Goal: Task Accomplishment & Management: Manage account settings

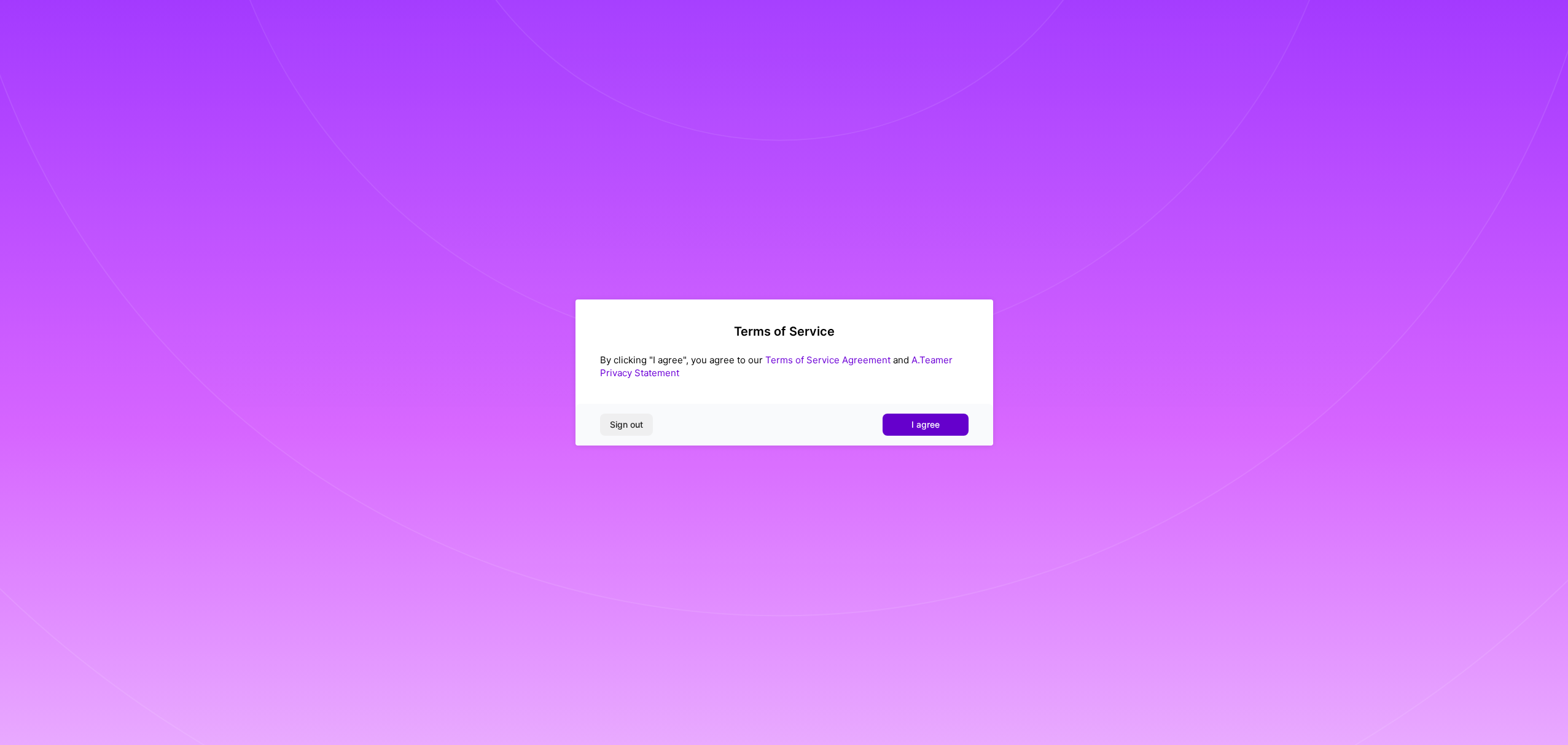
click at [950, 427] on button "I agree" at bounding box center [926, 424] width 86 height 22
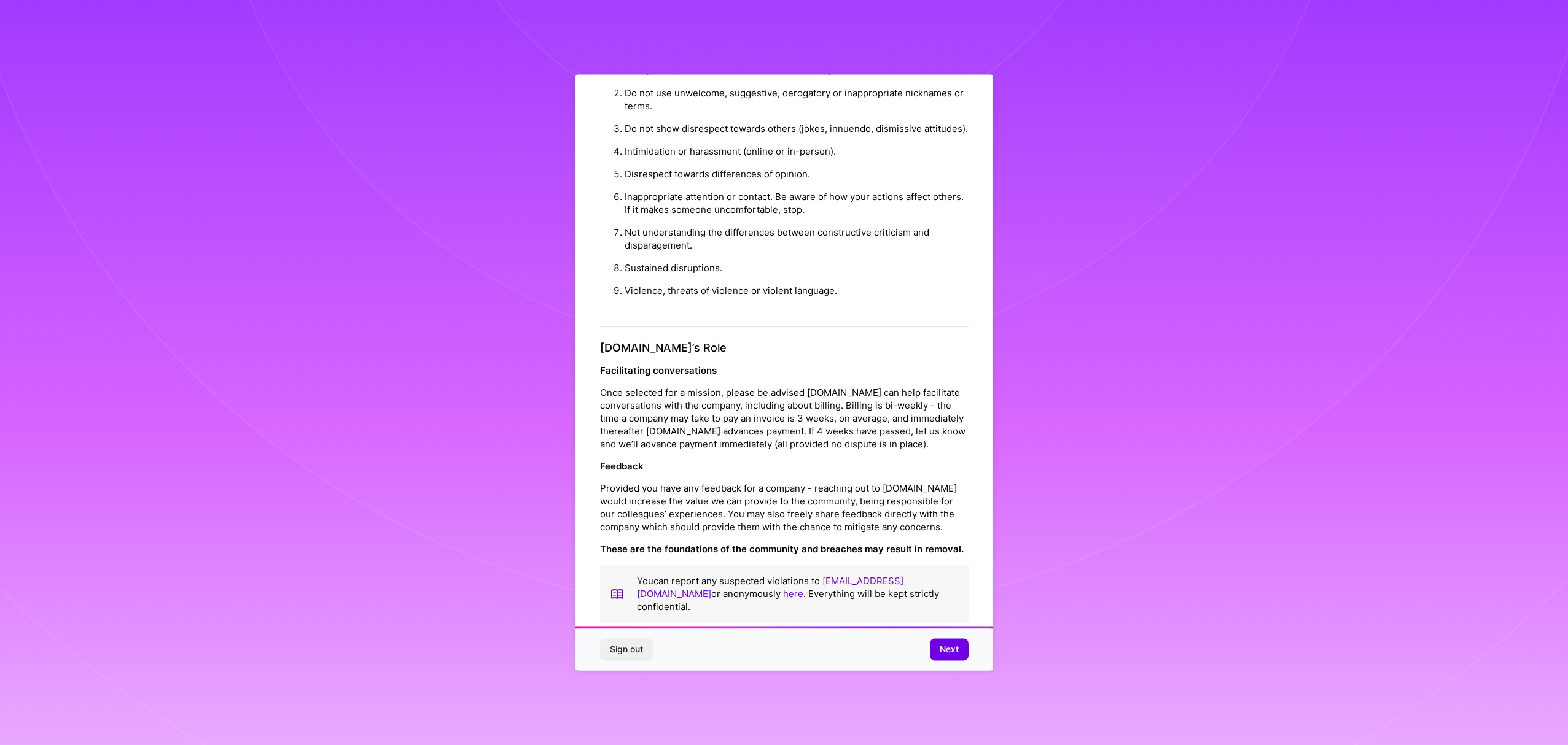
scroll to position [39, 0]
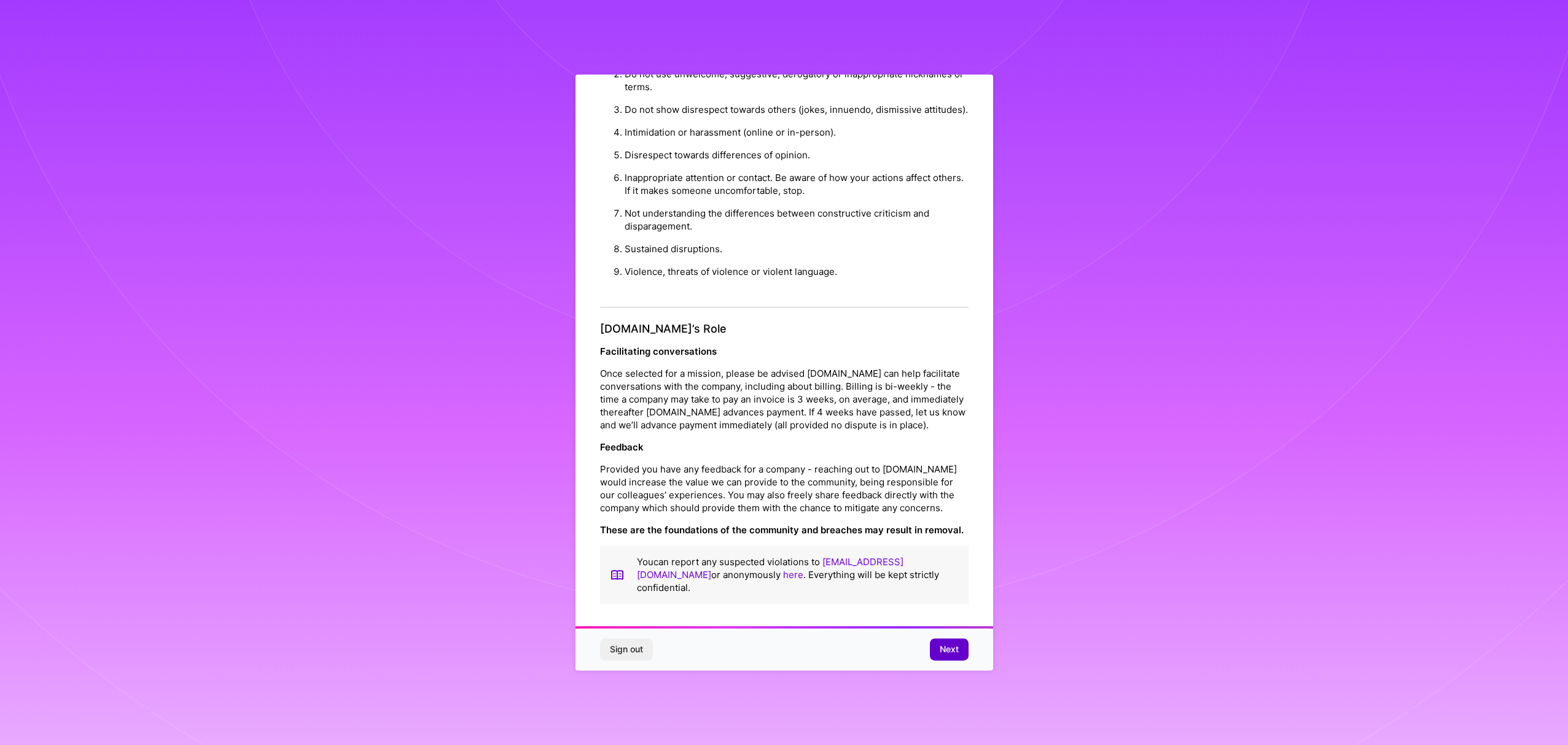
click at [947, 654] on span "Next" at bounding box center [949, 650] width 19 height 12
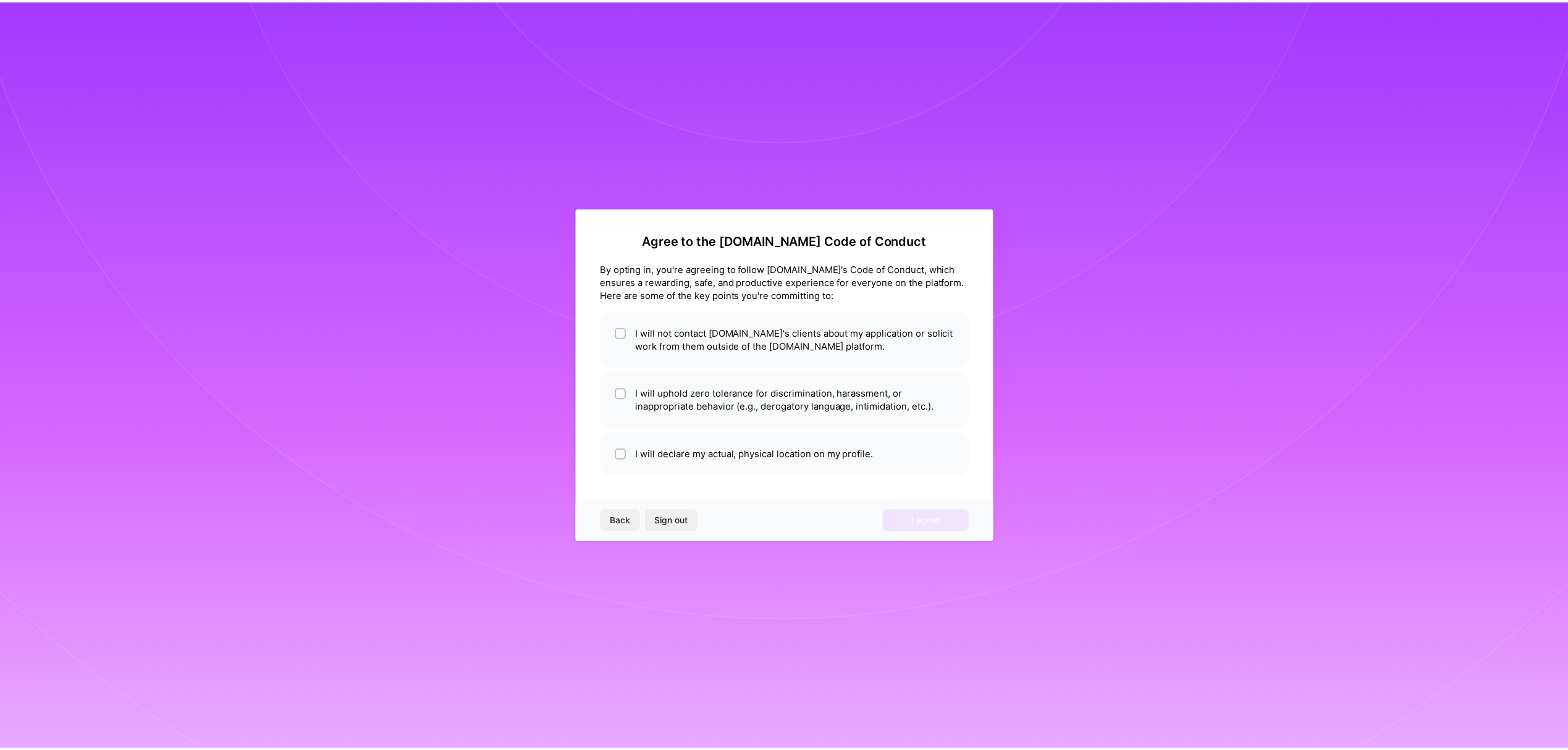
scroll to position [0, 0]
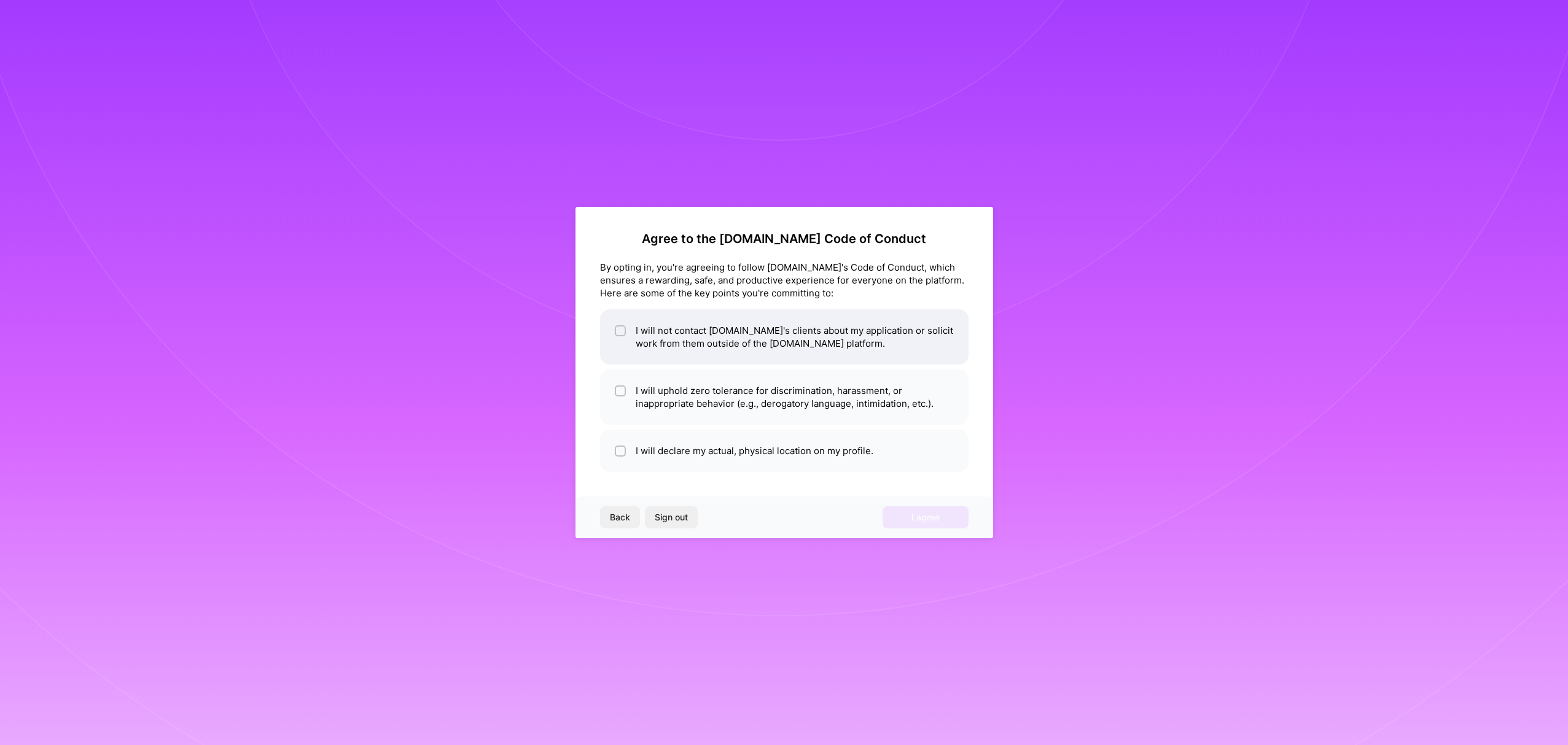
click at [624, 331] on div at bounding box center [620, 331] width 11 height 11
checkbox input "true"
click at [617, 391] on input "checkbox" at bounding box center [621, 391] width 9 height 9
checkbox input "true"
click at [624, 450] on input "checkbox" at bounding box center [621, 452] width 9 height 9
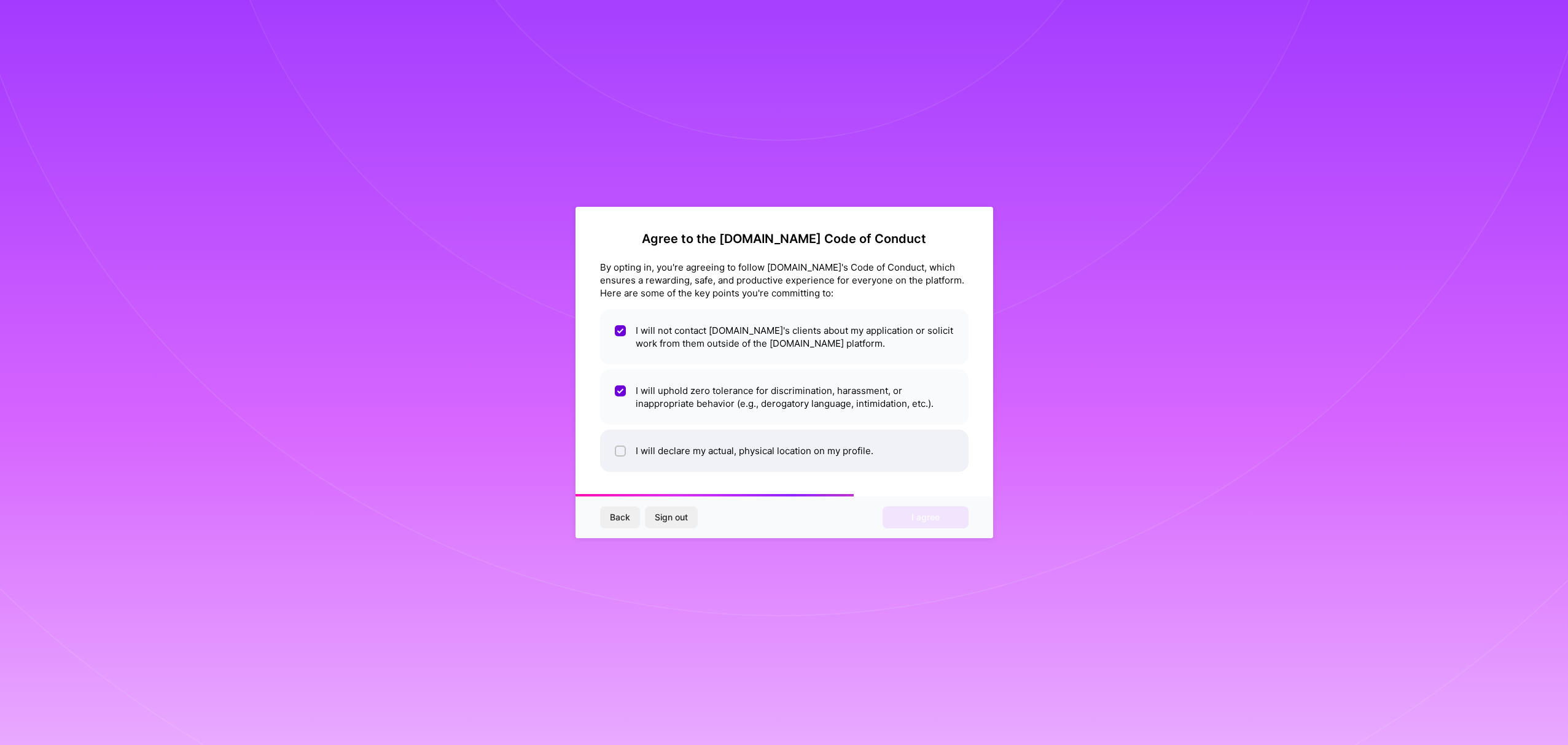
checkbox input "true"
click at [932, 520] on span "I agree" at bounding box center [926, 517] width 28 height 12
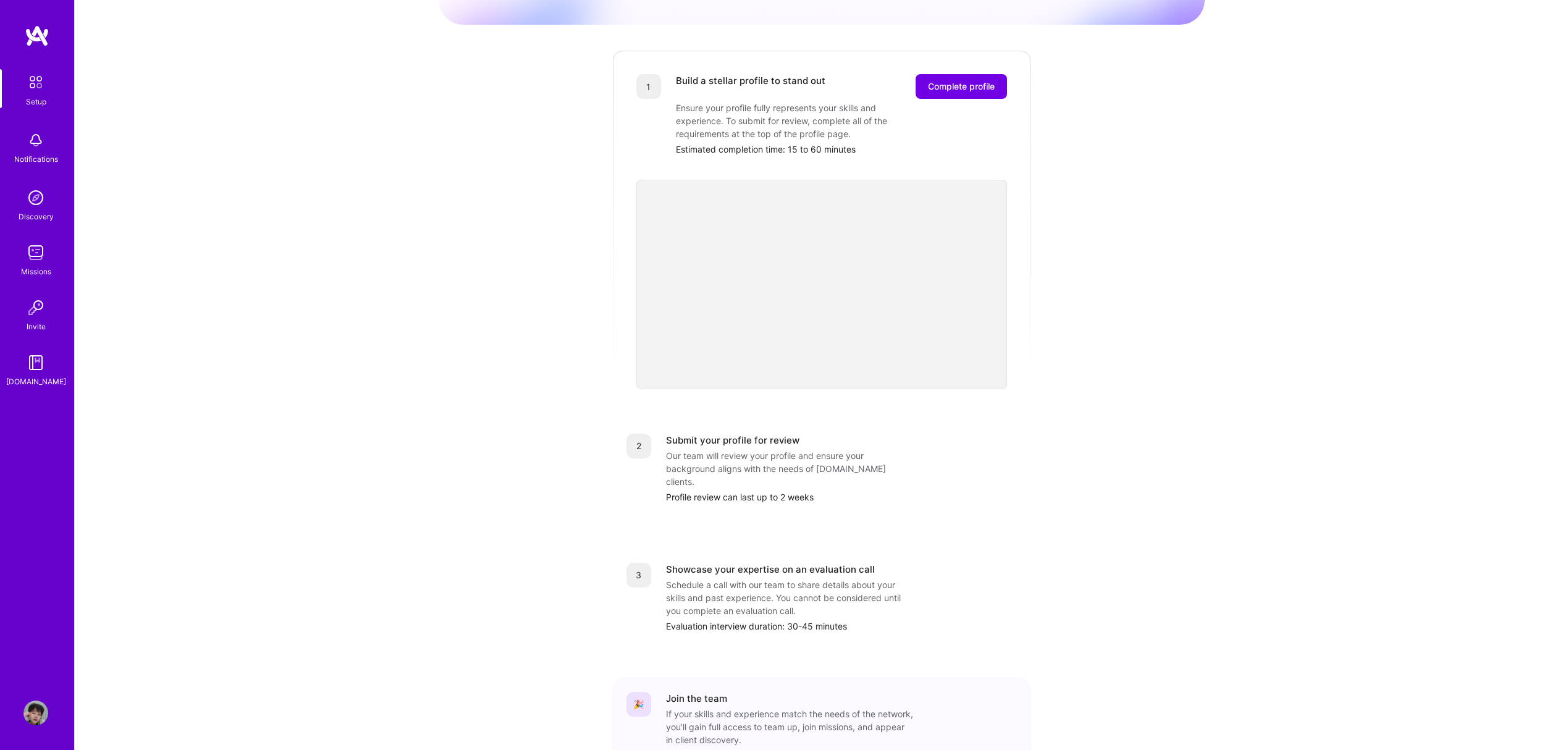
scroll to position [81, 0]
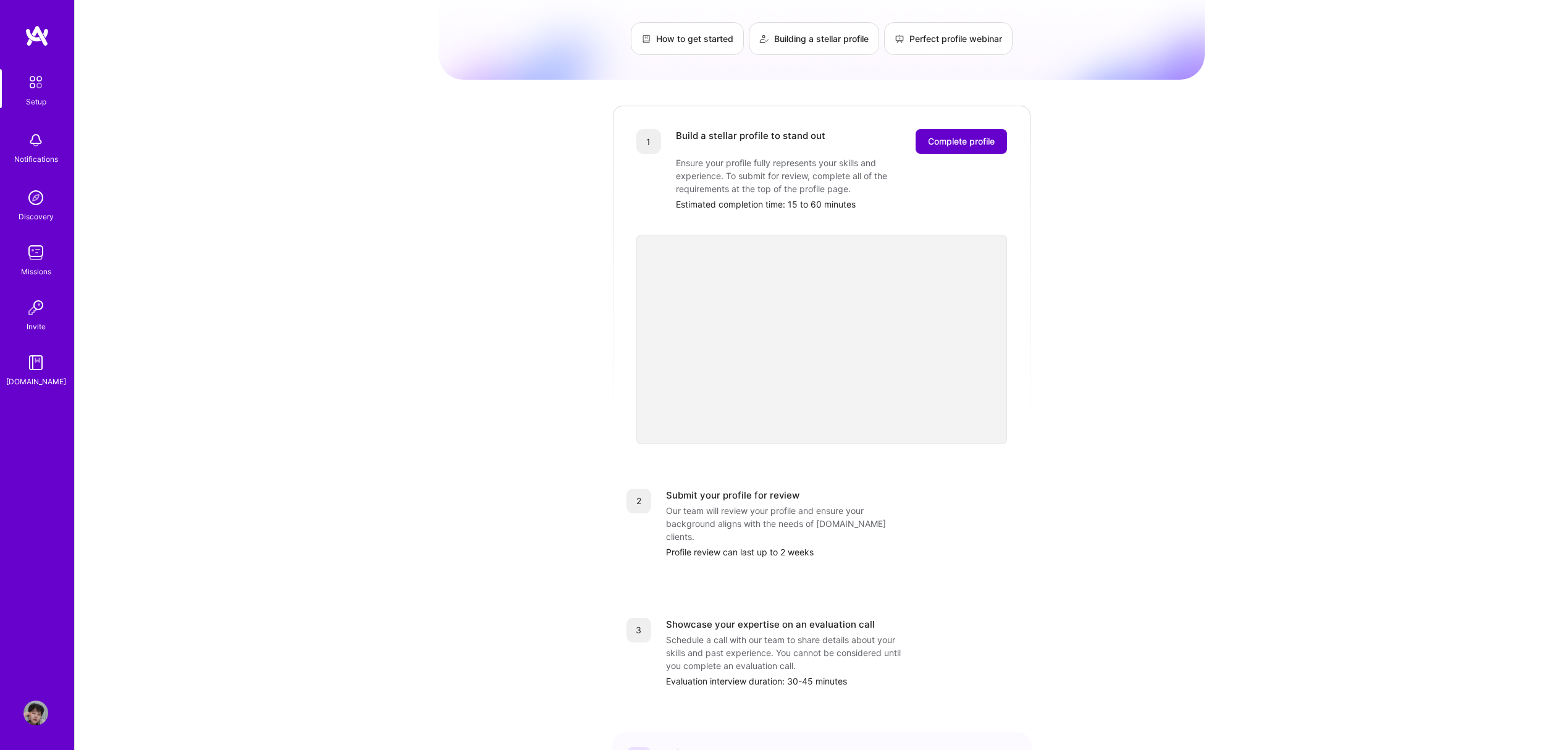
click at [970, 135] on span "Complete profile" at bounding box center [961, 141] width 67 height 12
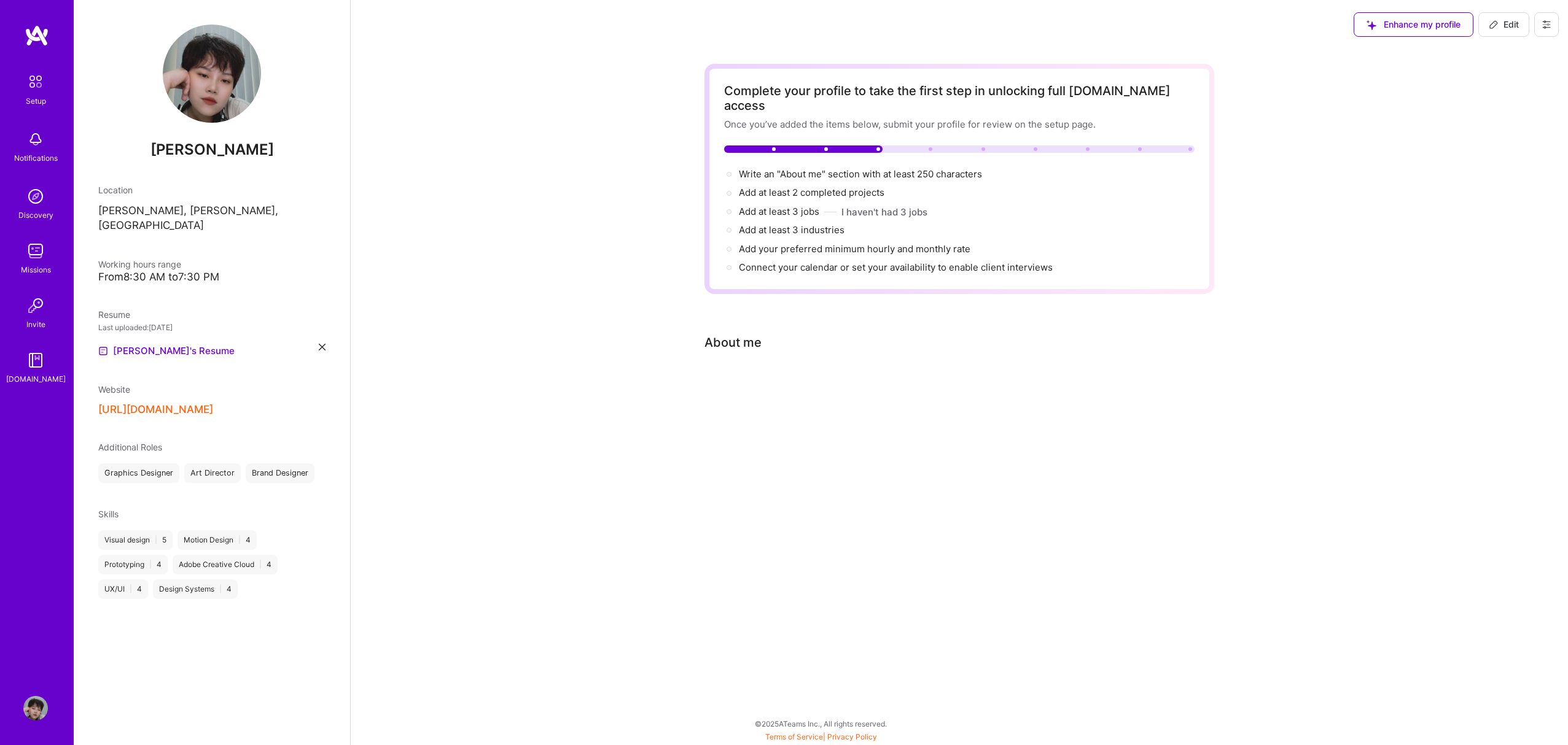
click at [214, 67] on img at bounding box center [212, 74] width 98 height 98
click at [729, 338] on div "Complete your profile to take the first step in unlocking full [DOMAIN_NAME] ac…" at bounding box center [959, 239] width 510 height 352
click at [31, 102] on div "Setup" at bounding box center [36, 101] width 20 height 13
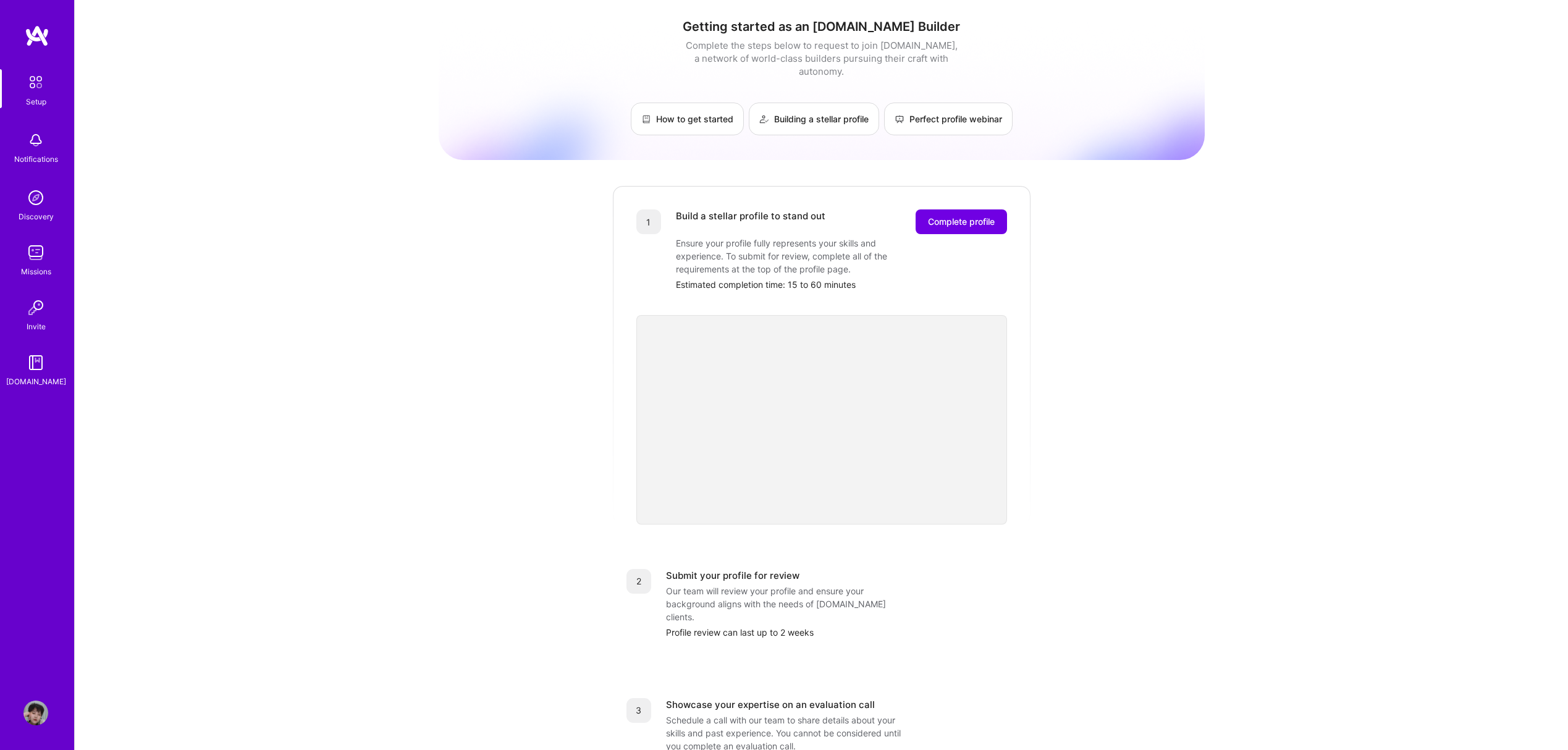
click at [46, 259] on img at bounding box center [36, 252] width 25 height 25
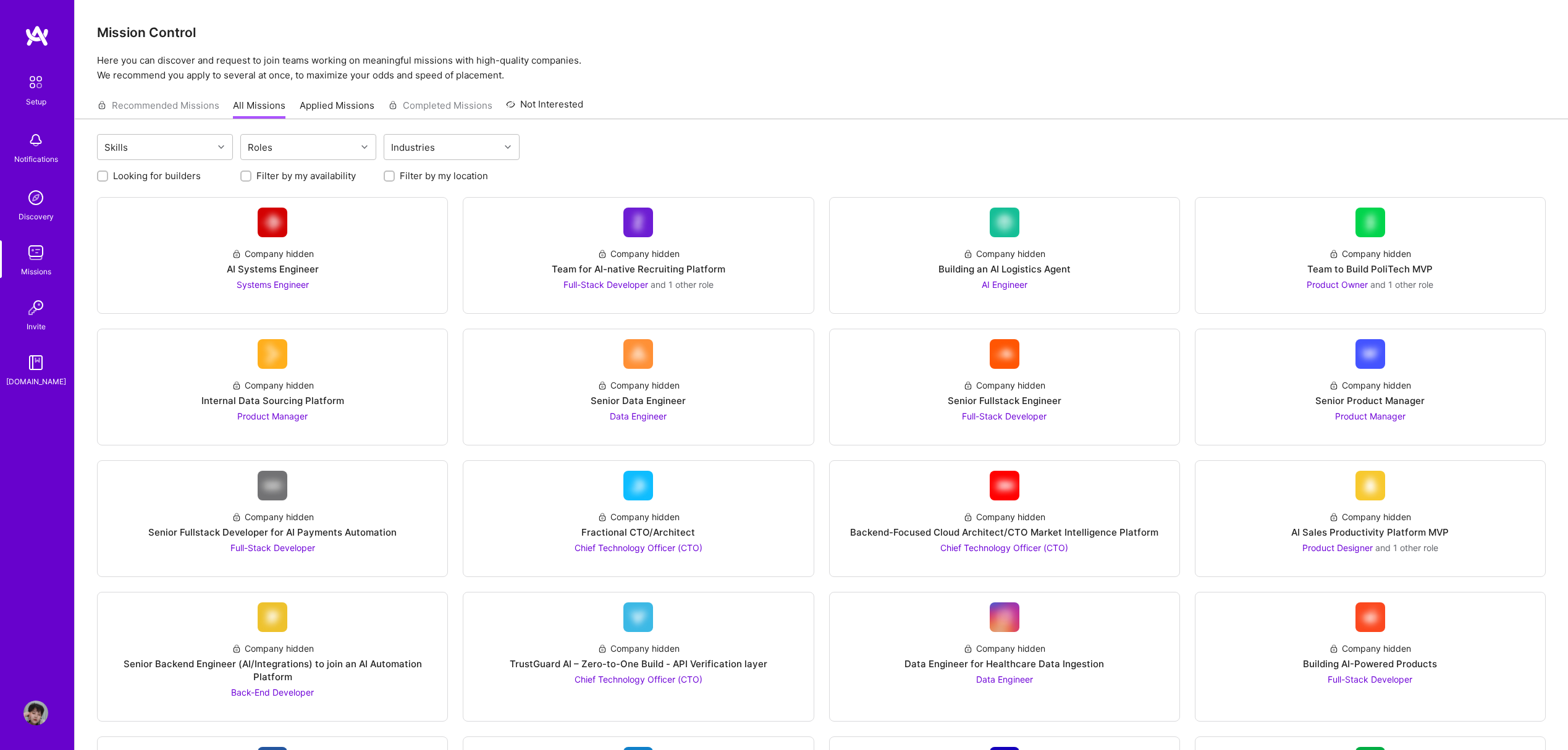
click at [41, 304] on img at bounding box center [36, 307] width 25 height 25
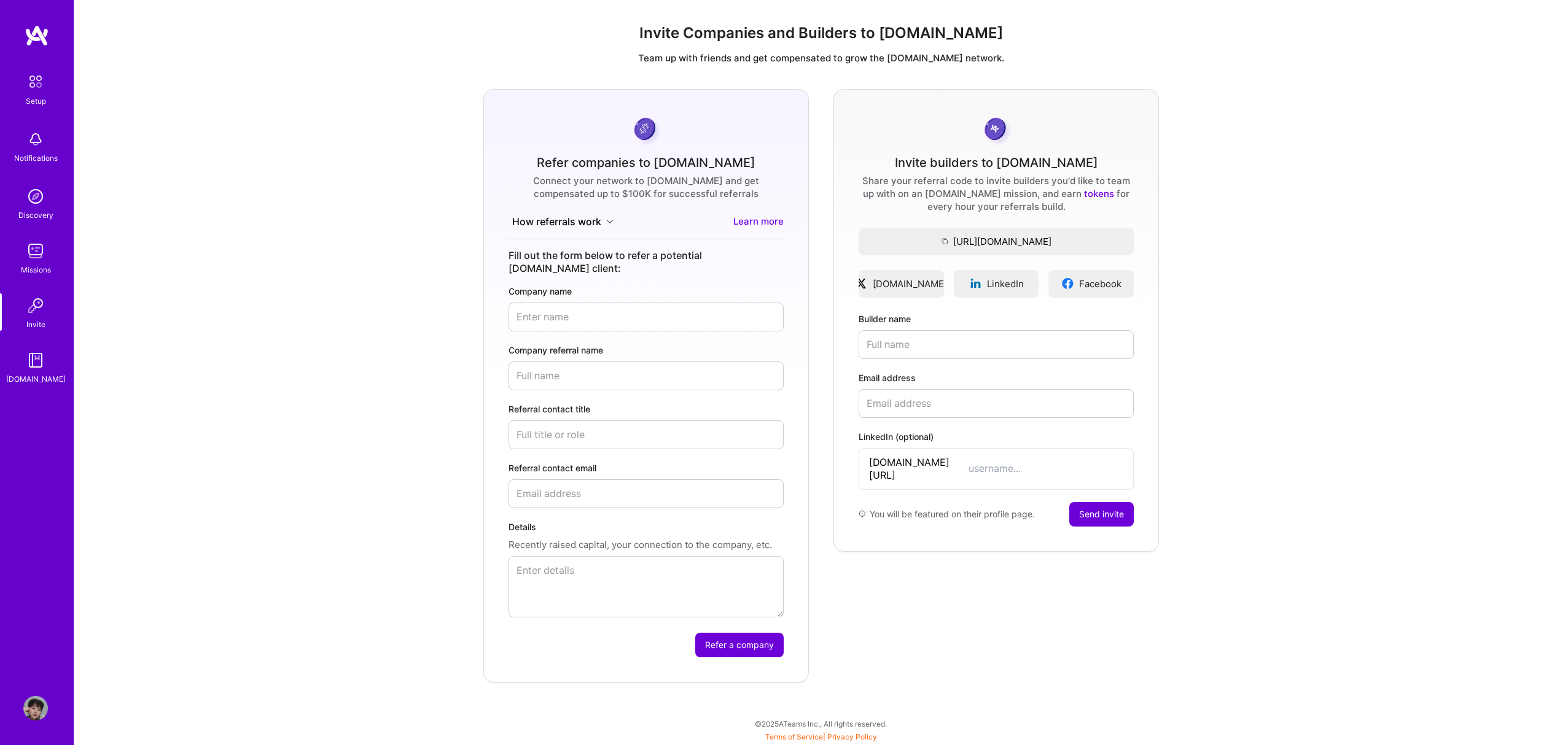
click at [38, 204] on img at bounding box center [36, 196] width 25 height 25
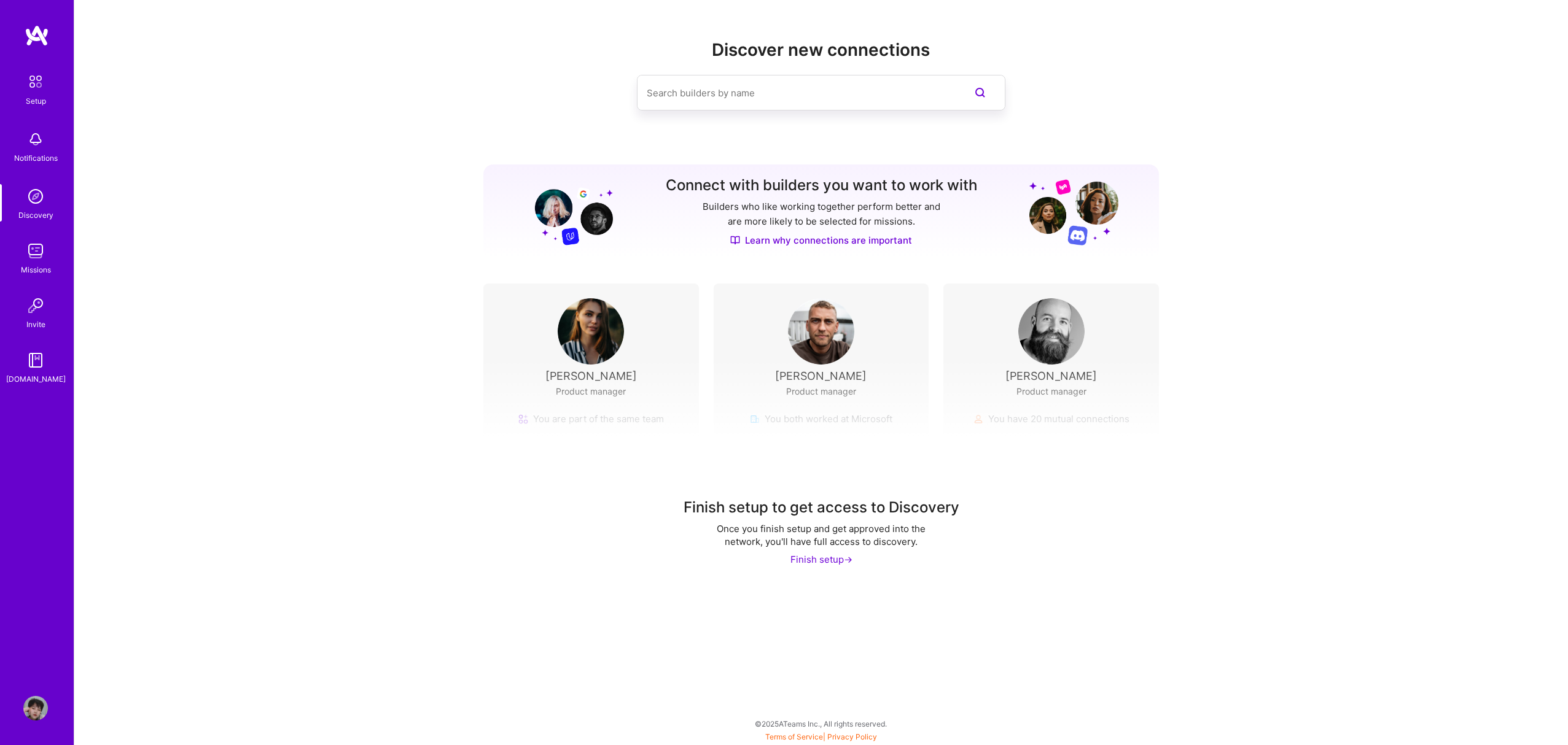
click at [38, 89] on img at bounding box center [36, 81] width 26 height 26
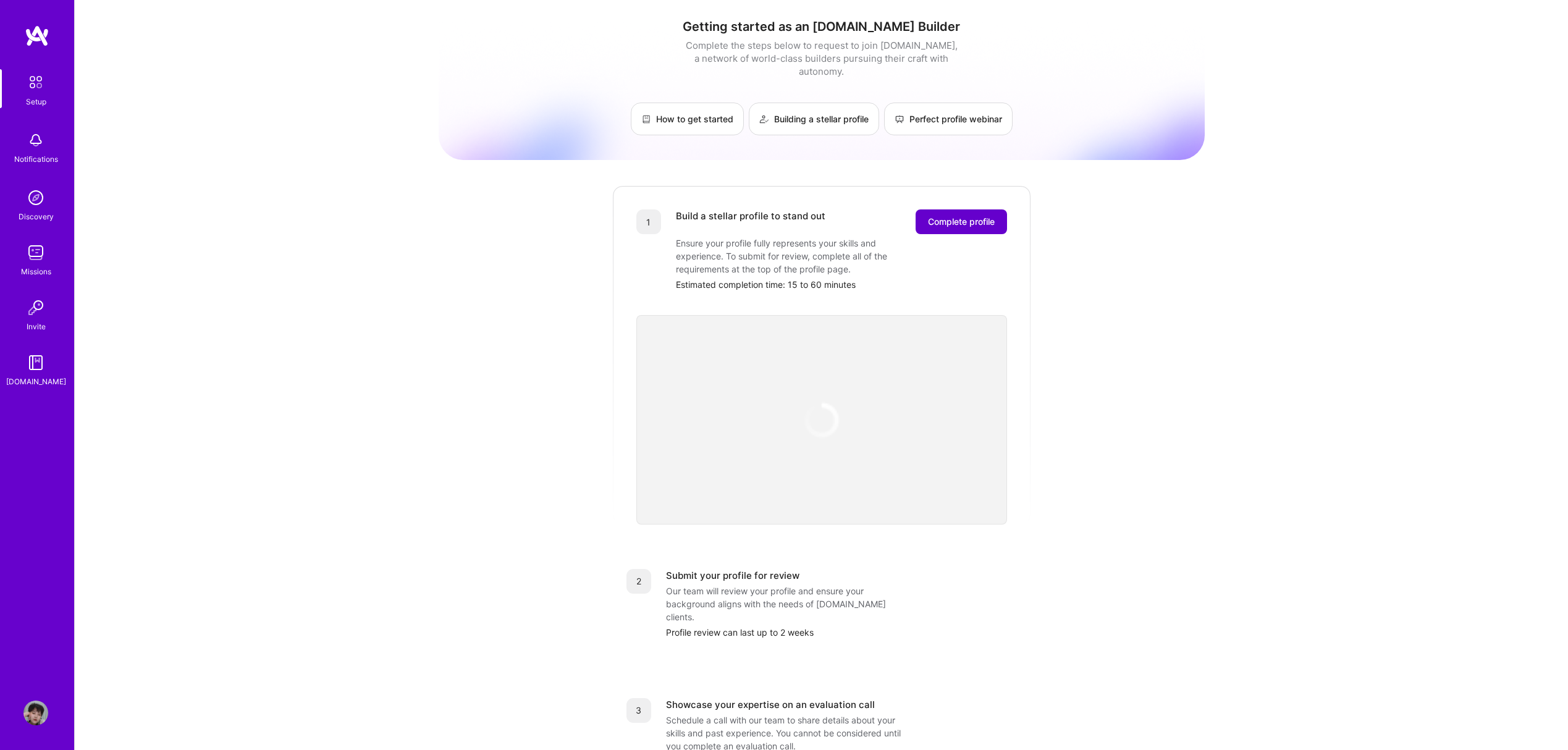
click at [958, 216] on span "Complete profile" at bounding box center [961, 222] width 67 height 12
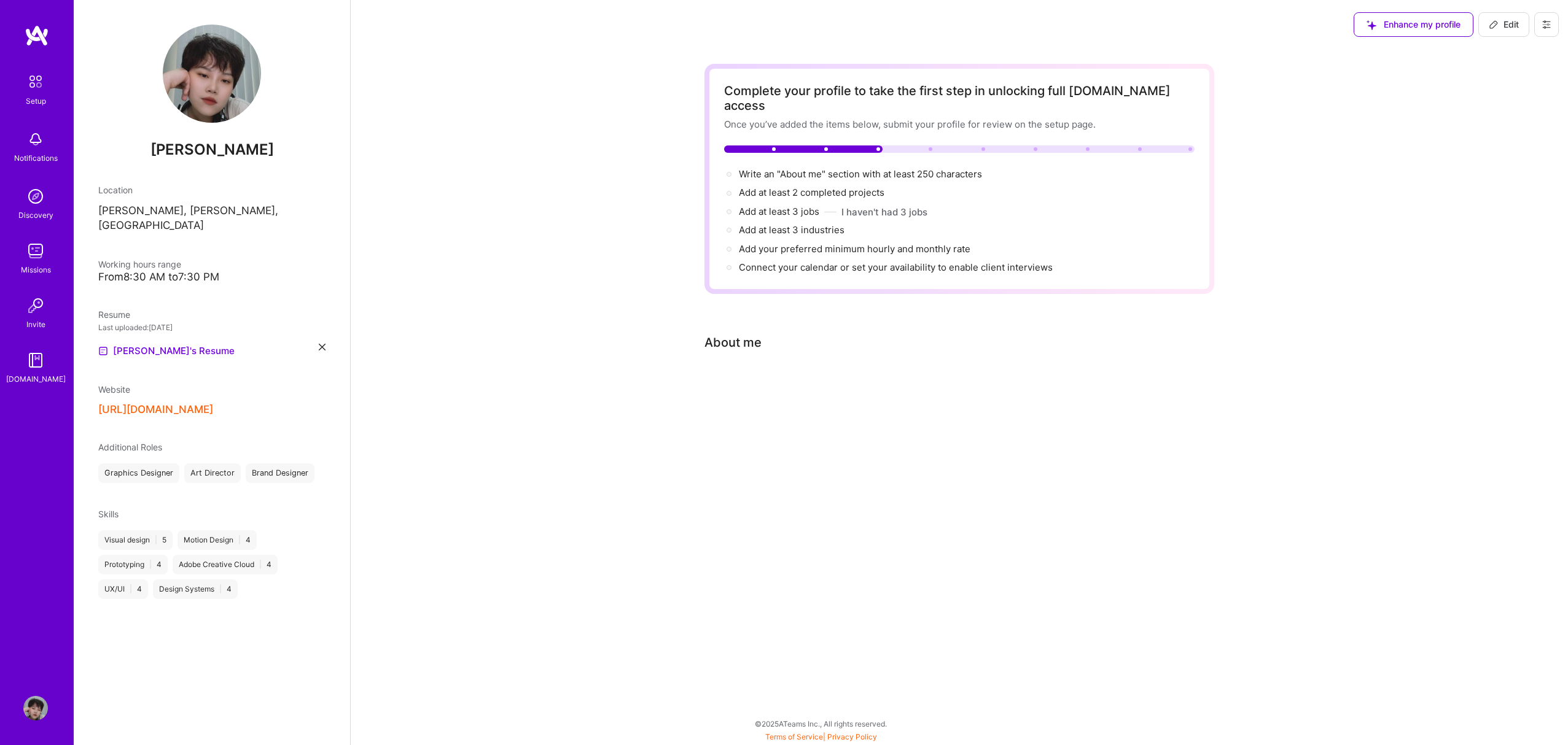
click at [143, 403] on button "[URL][DOMAIN_NAME]" at bounding box center [155, 409] width 115 height 13
click at [38, 703] on img at bounding box center [36, 708] width 25 height 25
click at [38, 704] on img at bounding box center [36, 708] width 25 height 25
click at [1499, 24] on span "Edit" at bounding box center [1503, 24] width 30 height 12
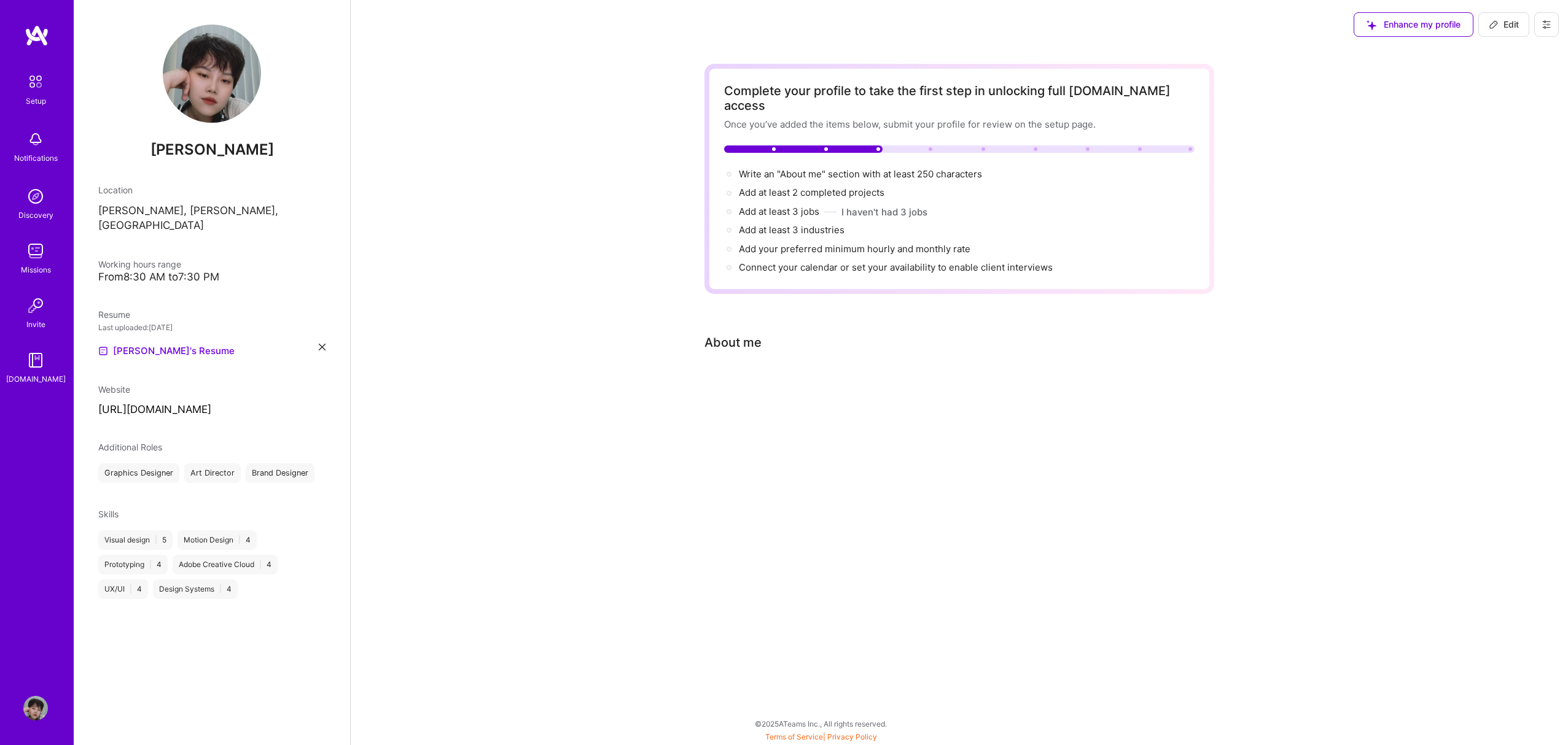
select select "US"
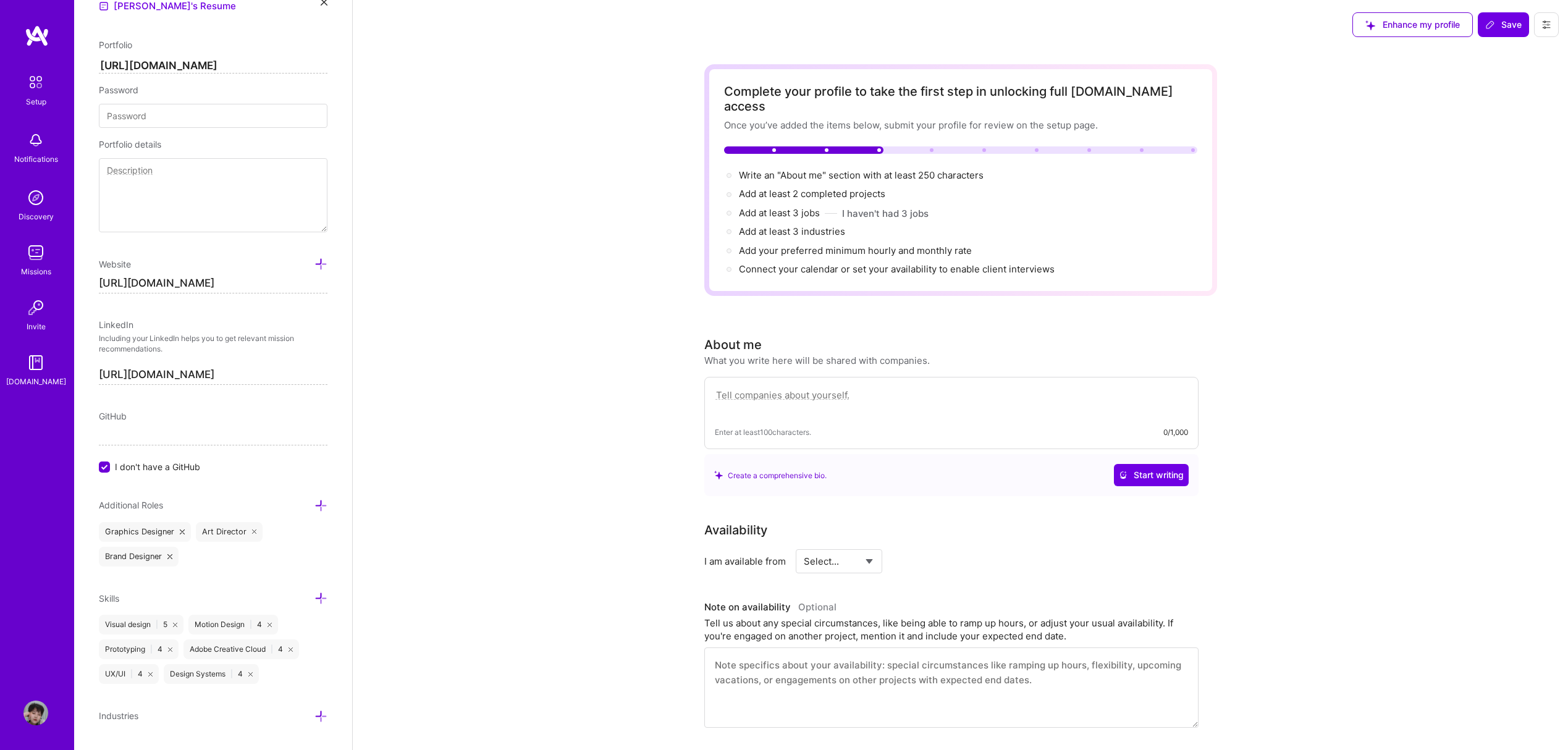
click at [1544, 24] on icon at bounding box center [1546, 24] width 10 height 10
click at [1346, 89] on div "Complete your profile to take the first step in unlocking full [DOMAIN_NAME] ac…" at bounding box center [960, 623] width 1215 height 1149
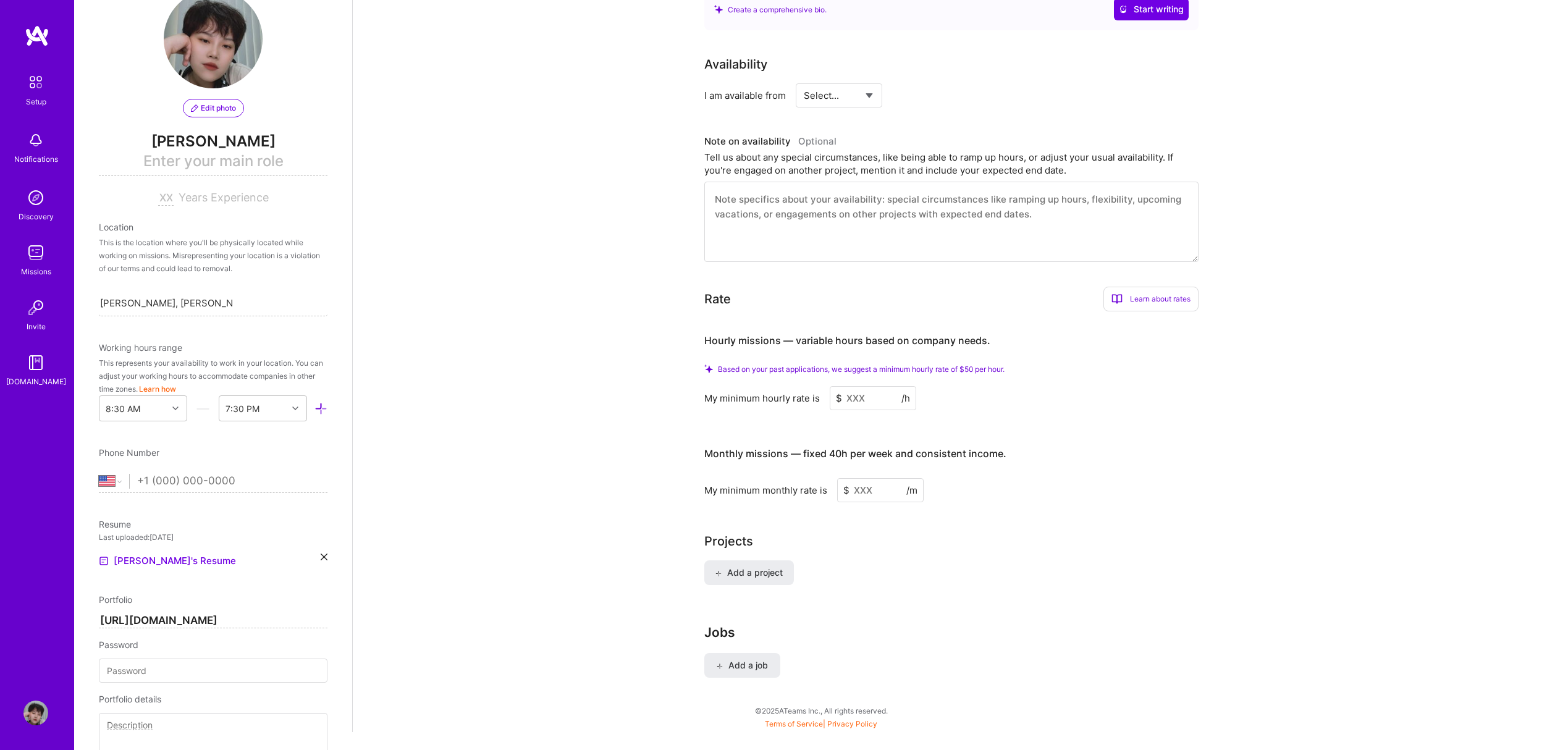
scroll to position [43, 0]
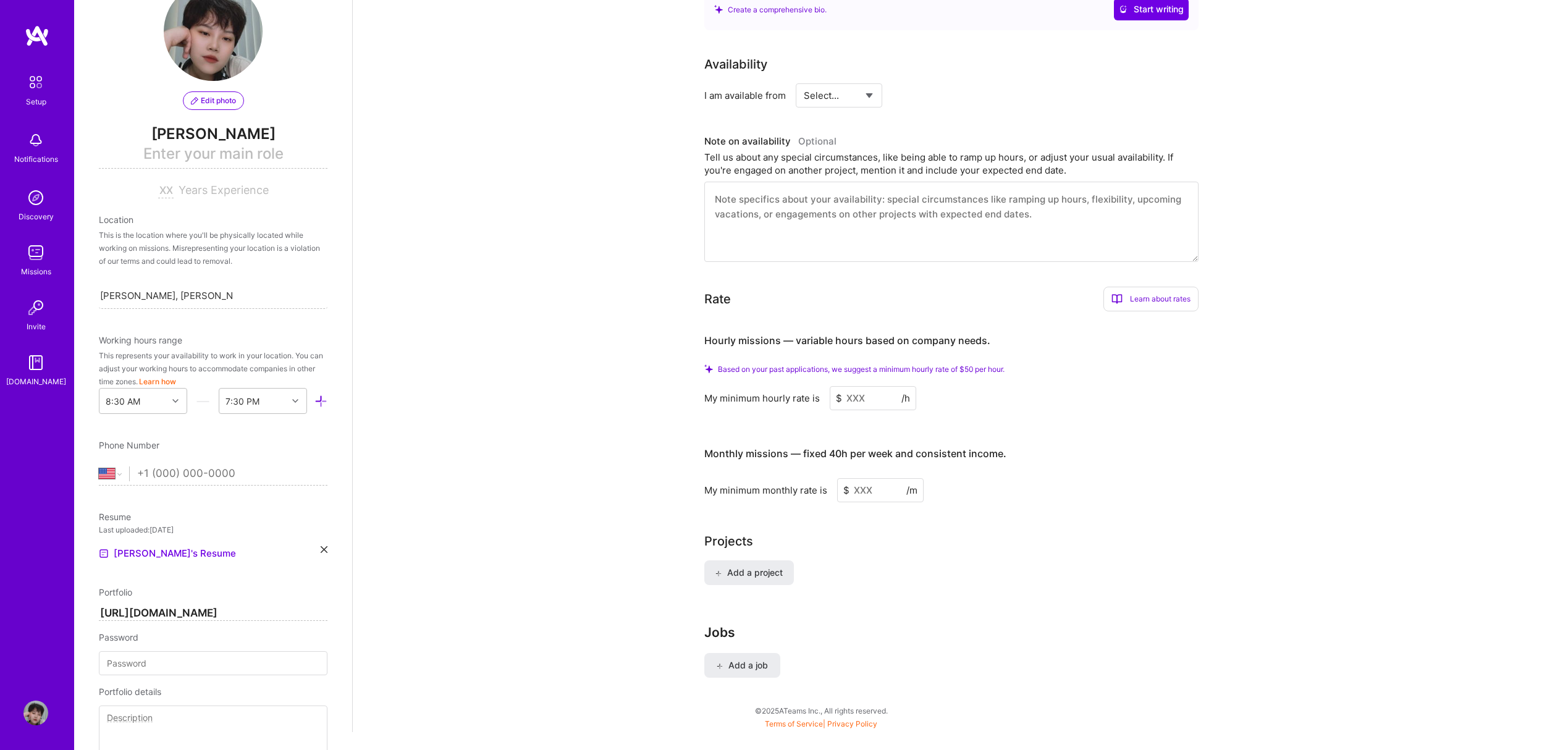
click at [321, 549] on icon at bounding box center [324, 550] width 7 height 7
click at [150, 552] on span "PDF file format" at bounding box center [166, 552] width 85 height 13
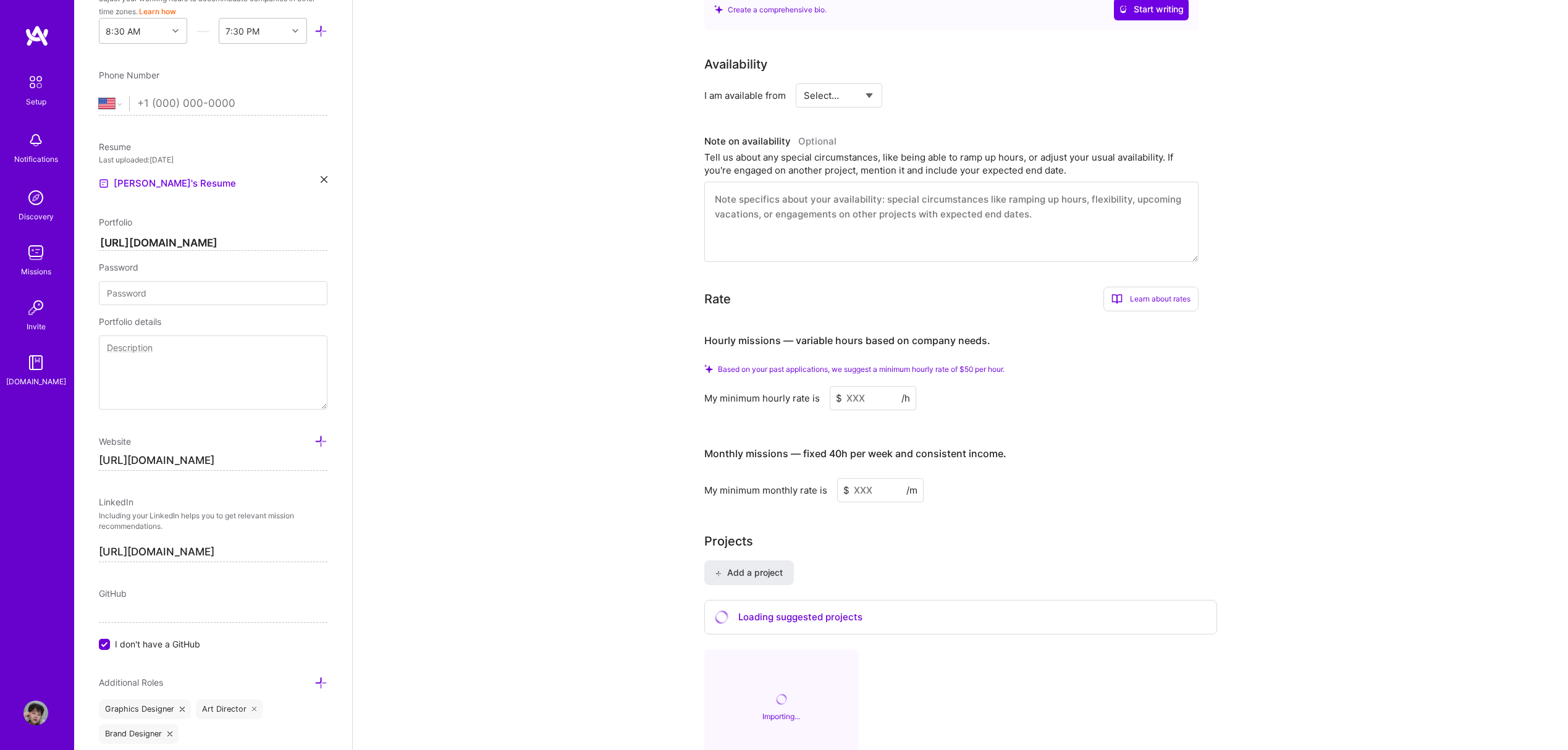
scroll to position [423, 0]
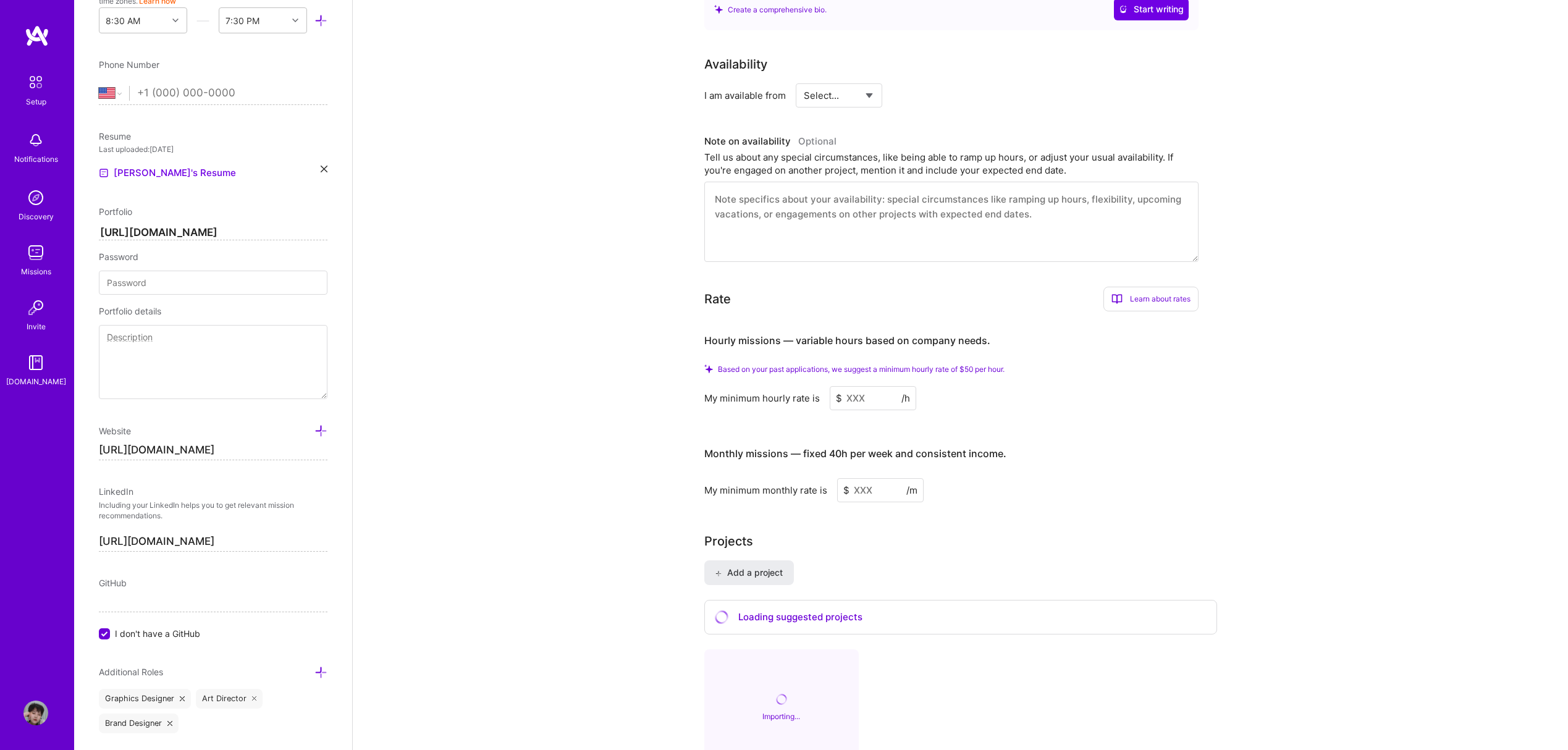
drag, startPoint x: 196, startPoint y: 232, endPoint x: 77, endPoint y: 231, distance: 119.0
click at [77, 231] on div "Edit photo [PERSON_NAME] Enter your main role Years Experience Location This is…" at bounding box center [213, 375] width 278 height 750
click at [200, 453] on input "[URL][DOMAIN_NAME]" at bounding box center [213, 450] width 229 height 20
drag, startPoint x: 257, startPoint y: 451, endPoint x: 60, endPoint y: 447, distance: 197.0
click at [60, 447] on div "Setup Notifications Discovery Missions Invite [DOMAIN_NAME] Profile Close Show …" at bounding box center [784, 252] width 1568 height 1436
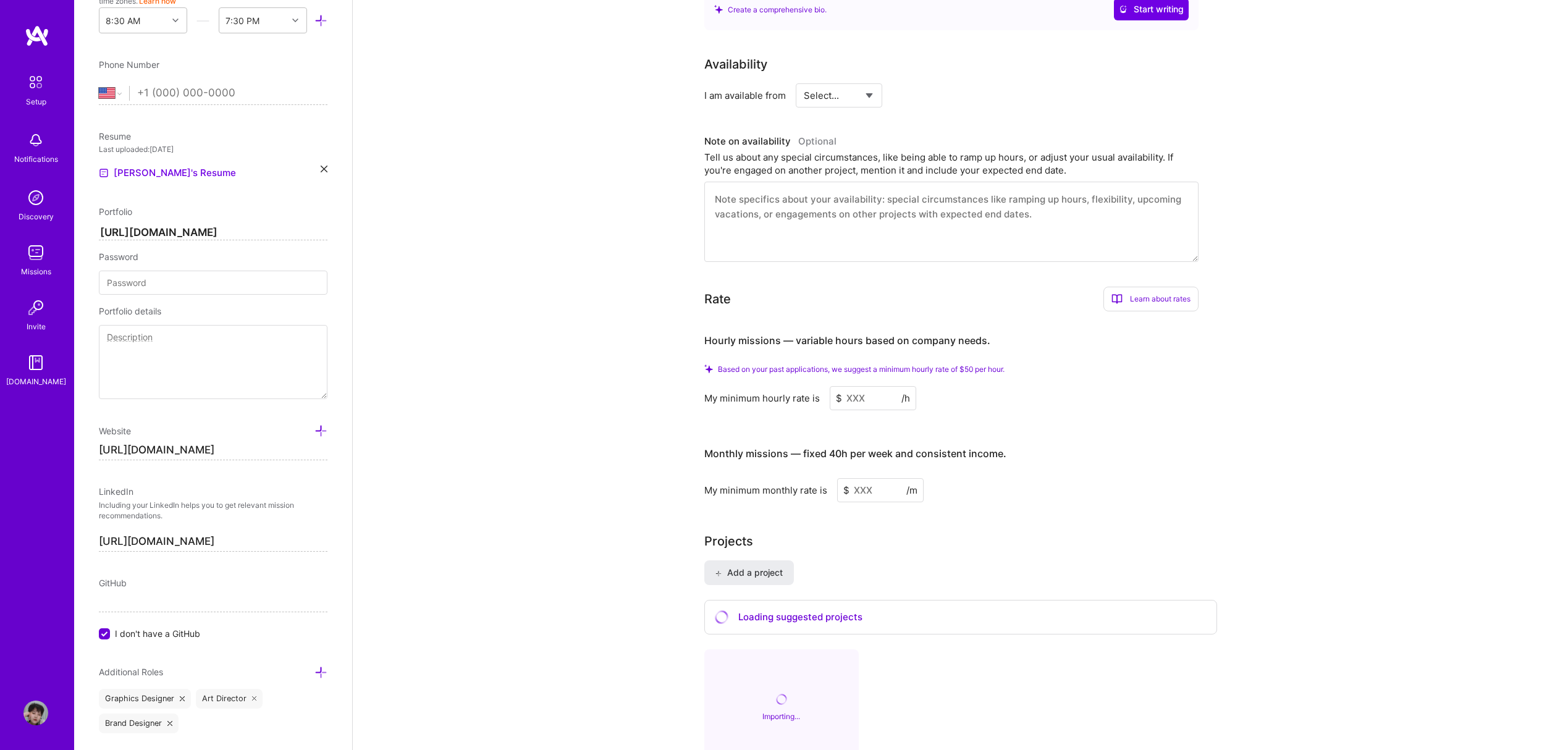
paste input "[DOMAIN_NAME]/"
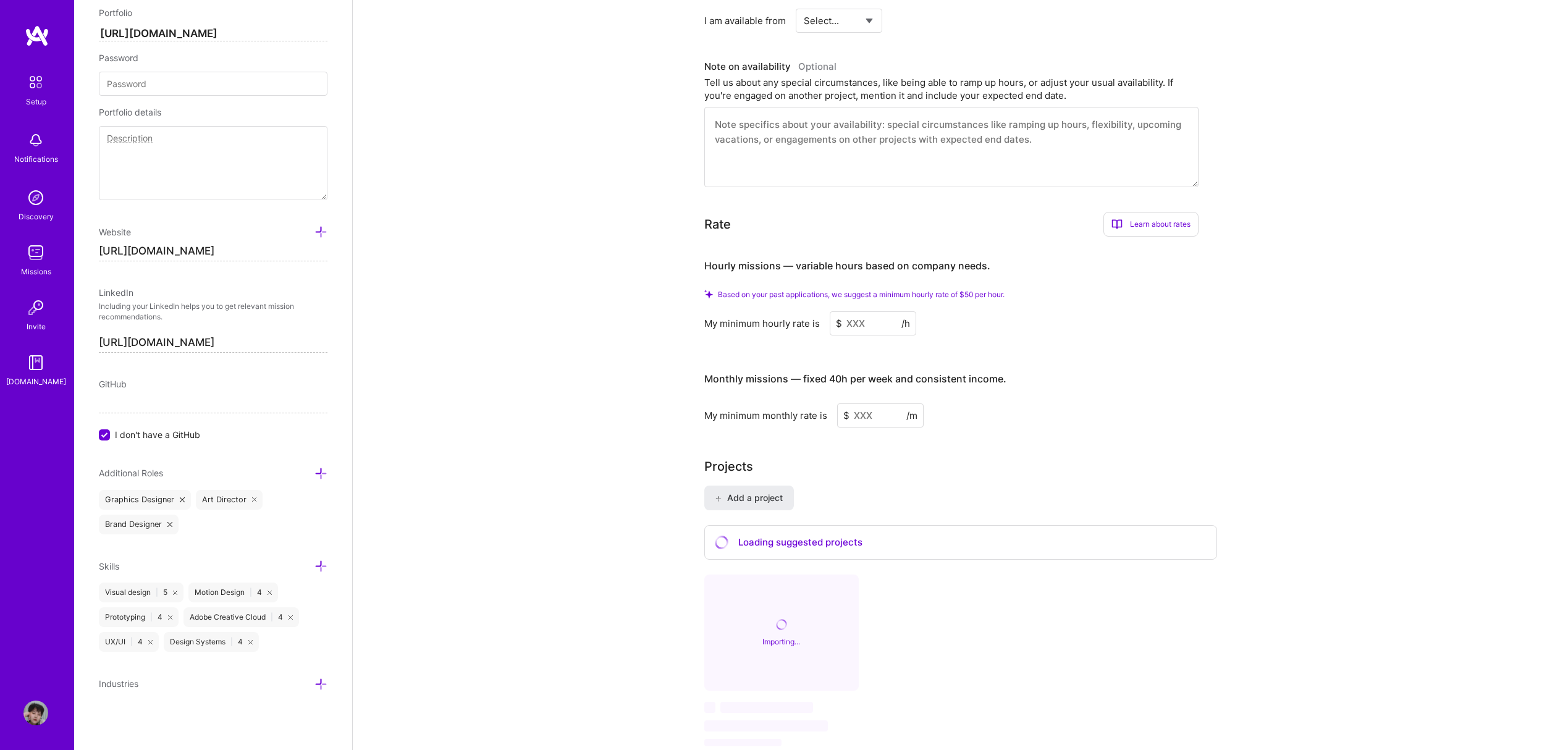
scroll to position [544, 0]
type input "[URL][DOMAIN_NAME]"
click at [252, 499] on icon at bounding box center [254, 500] width 5 height 5
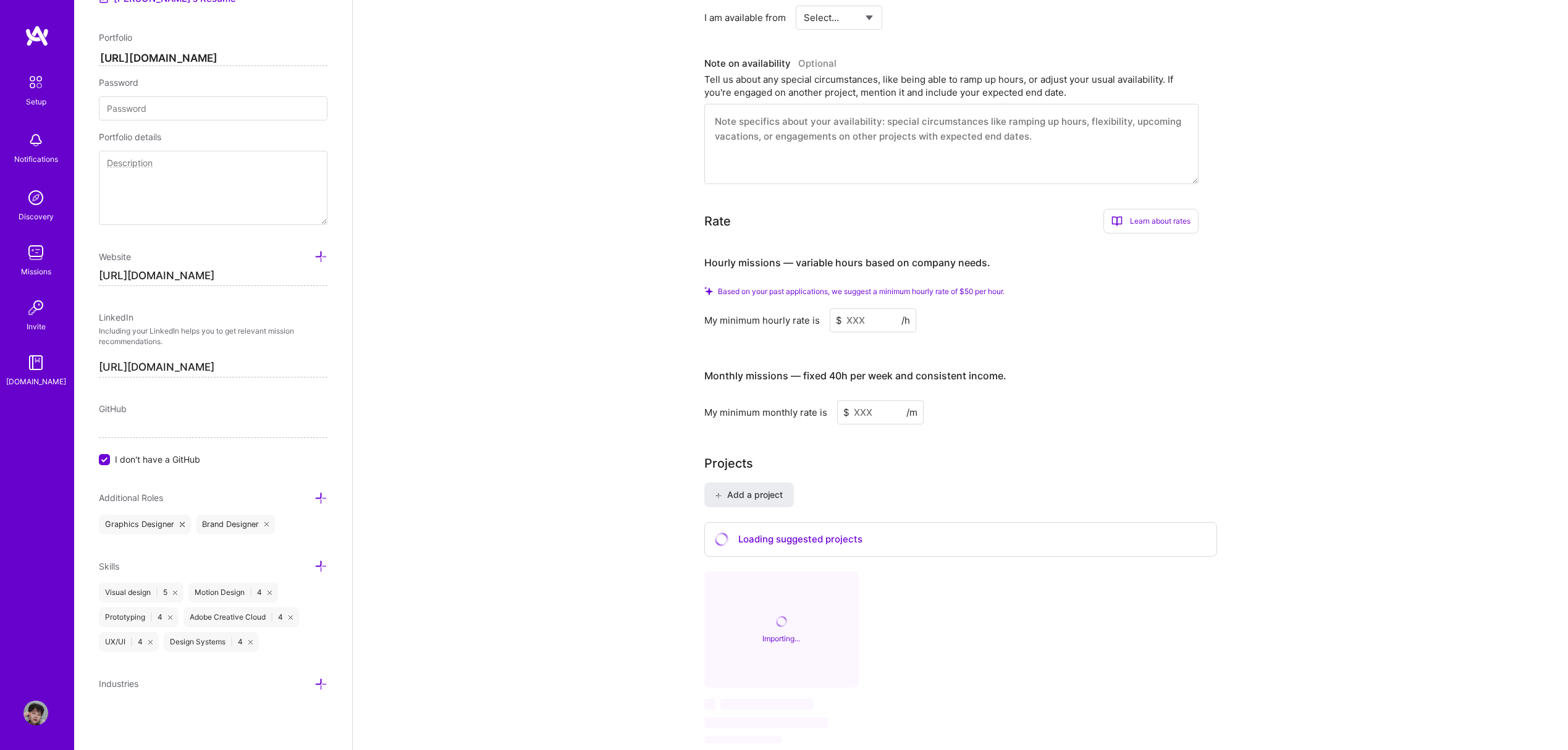
scroll to position [598, 0]
click at [118, 594] on div "Visual design | 5" at bounding box center [141, 592] width 85 height 20
click at [315, 568] on icon at bounding box center [321, 566] width 13 height 13
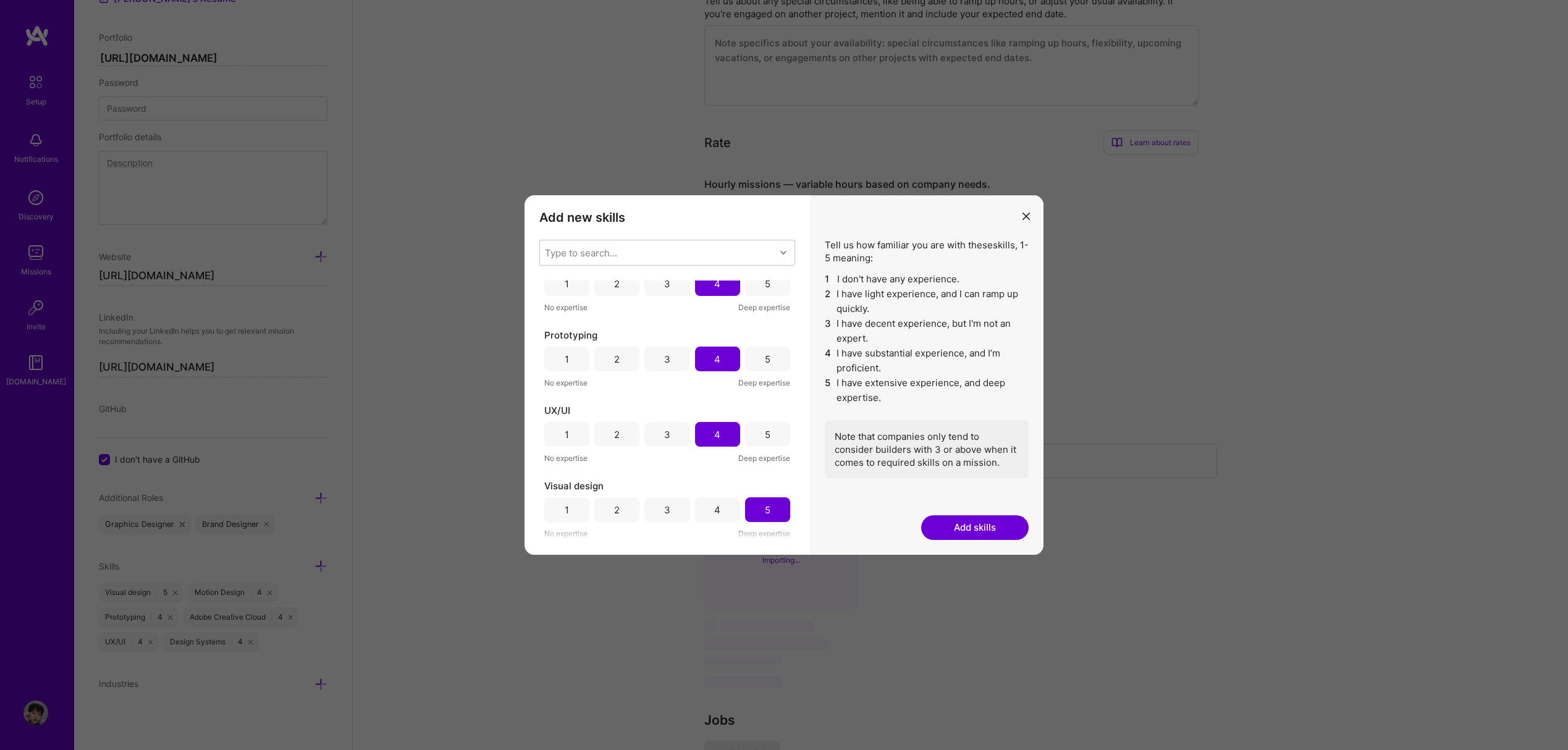
scroll to position [678, 0]
click at [1027, 216] on icon "modal" at bounding box center [1026, 216] width 7 height 7
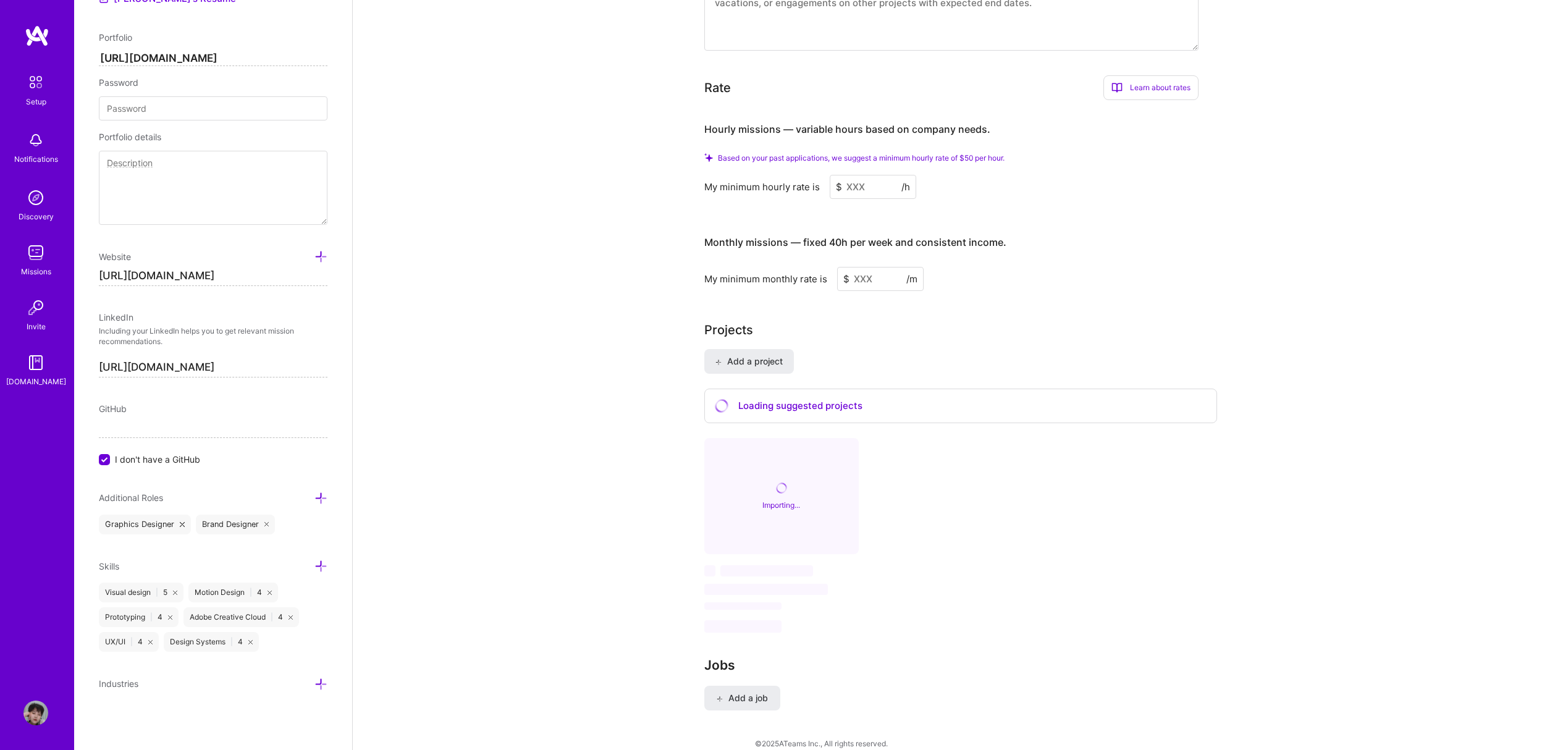
click at [315, 680] on icon at bounding box center [321, 684] width 13 height 13
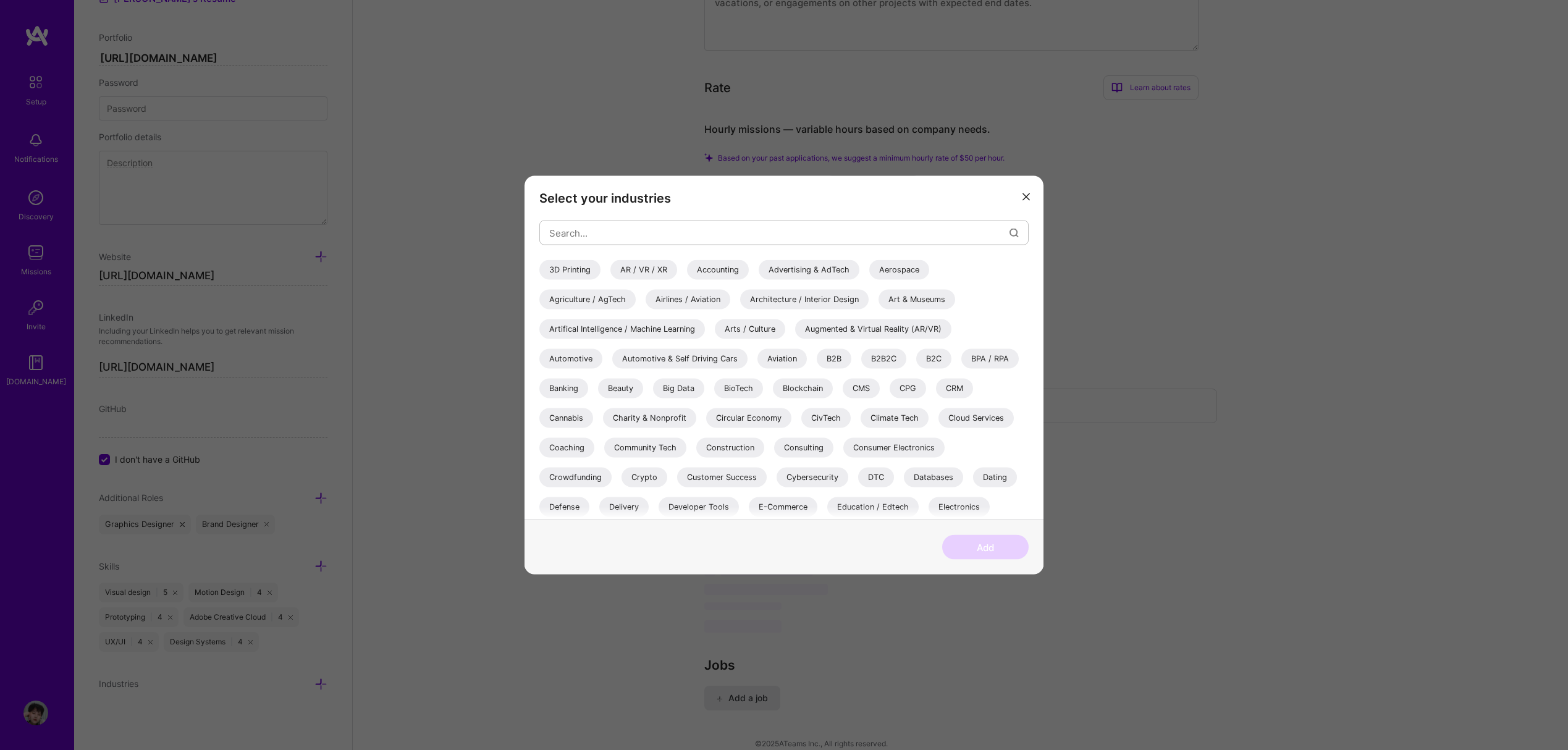
scroll to position [3, 0]
click at [792, 263] on div "Advertising & AdTech" at bounding box center [809, 267] width 101 height 20
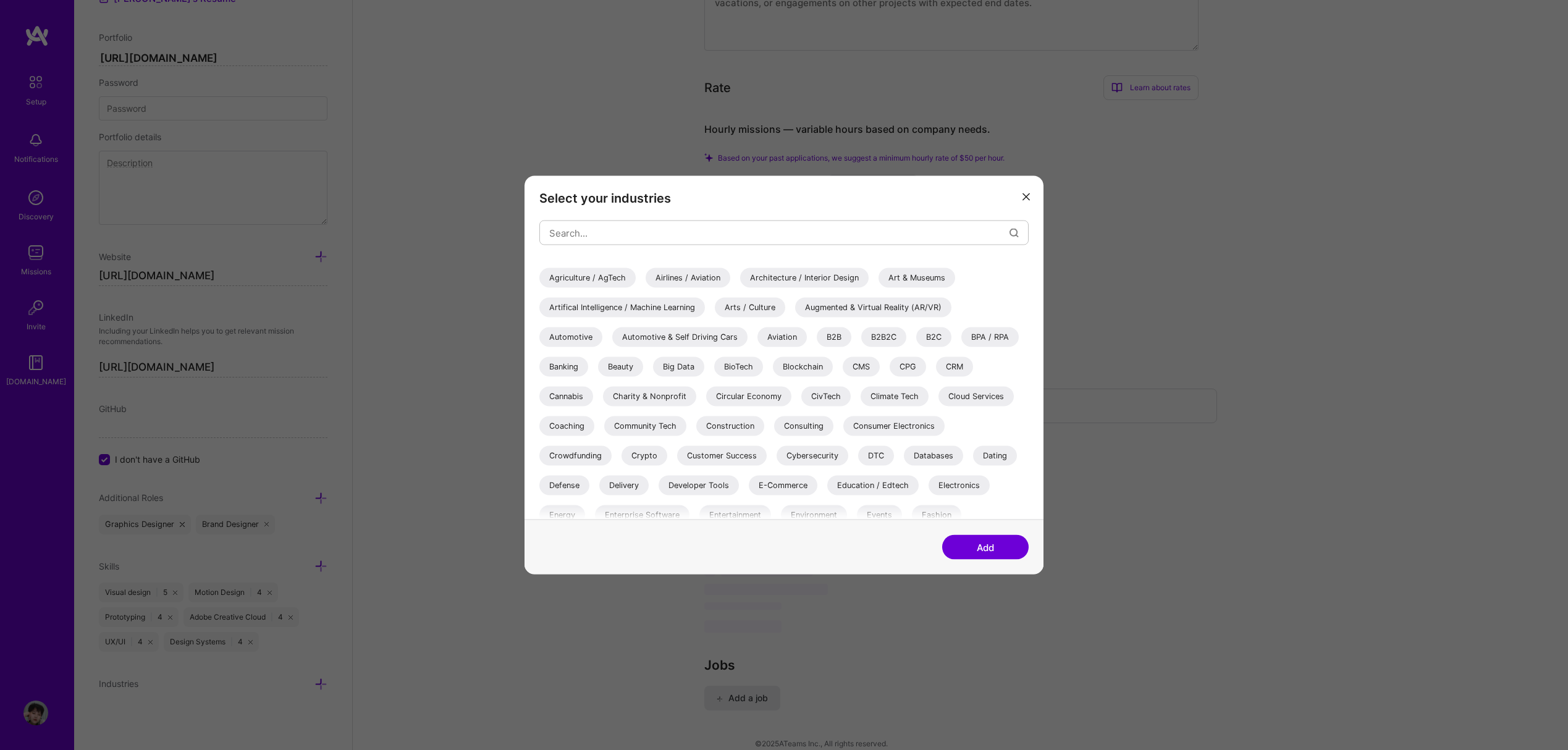
scroll to position [22, 0]
click at [821, 366] on div "Blockchain" at bounding box center [803, 366] width 60 height 20
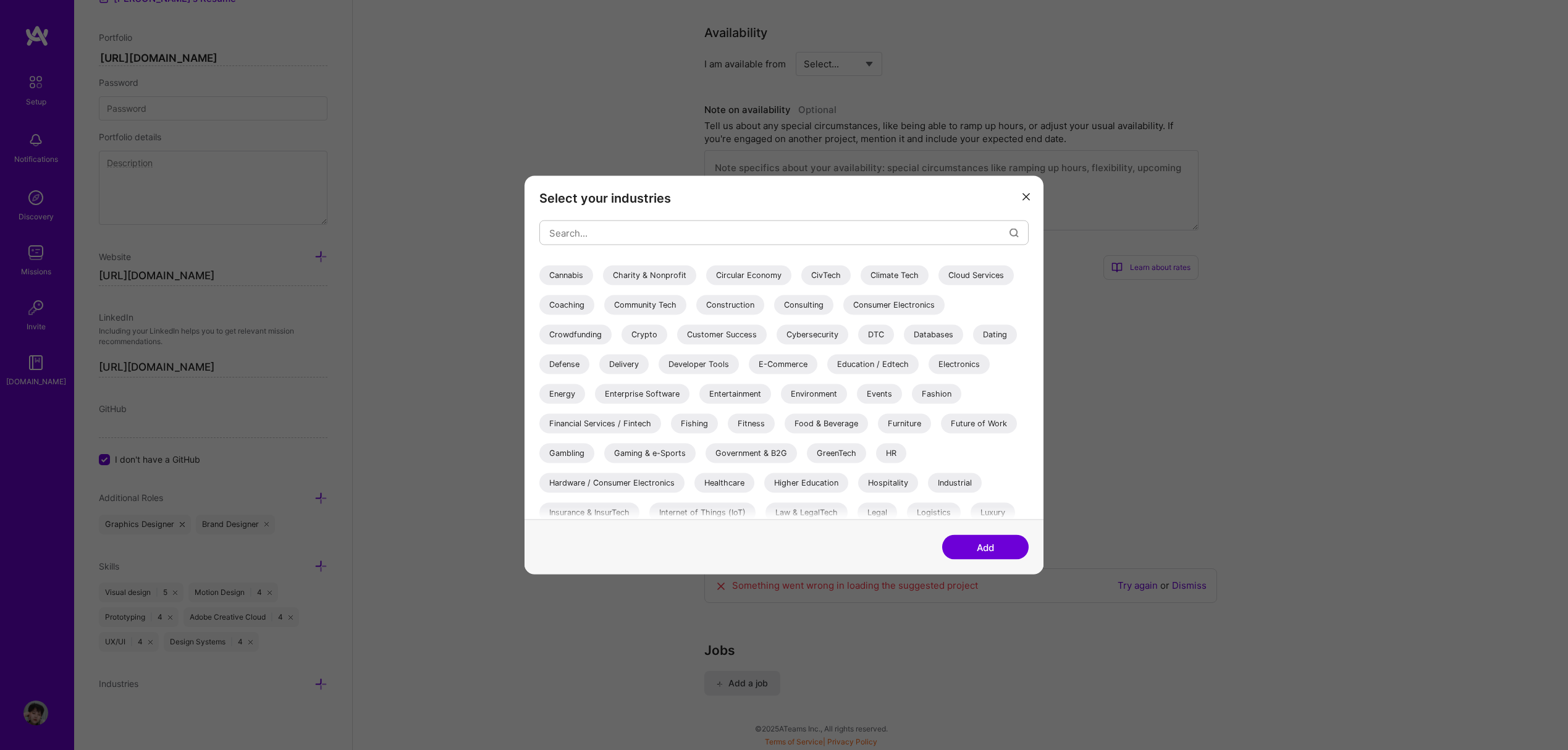
scroll to position [483, 0]
select select "US"
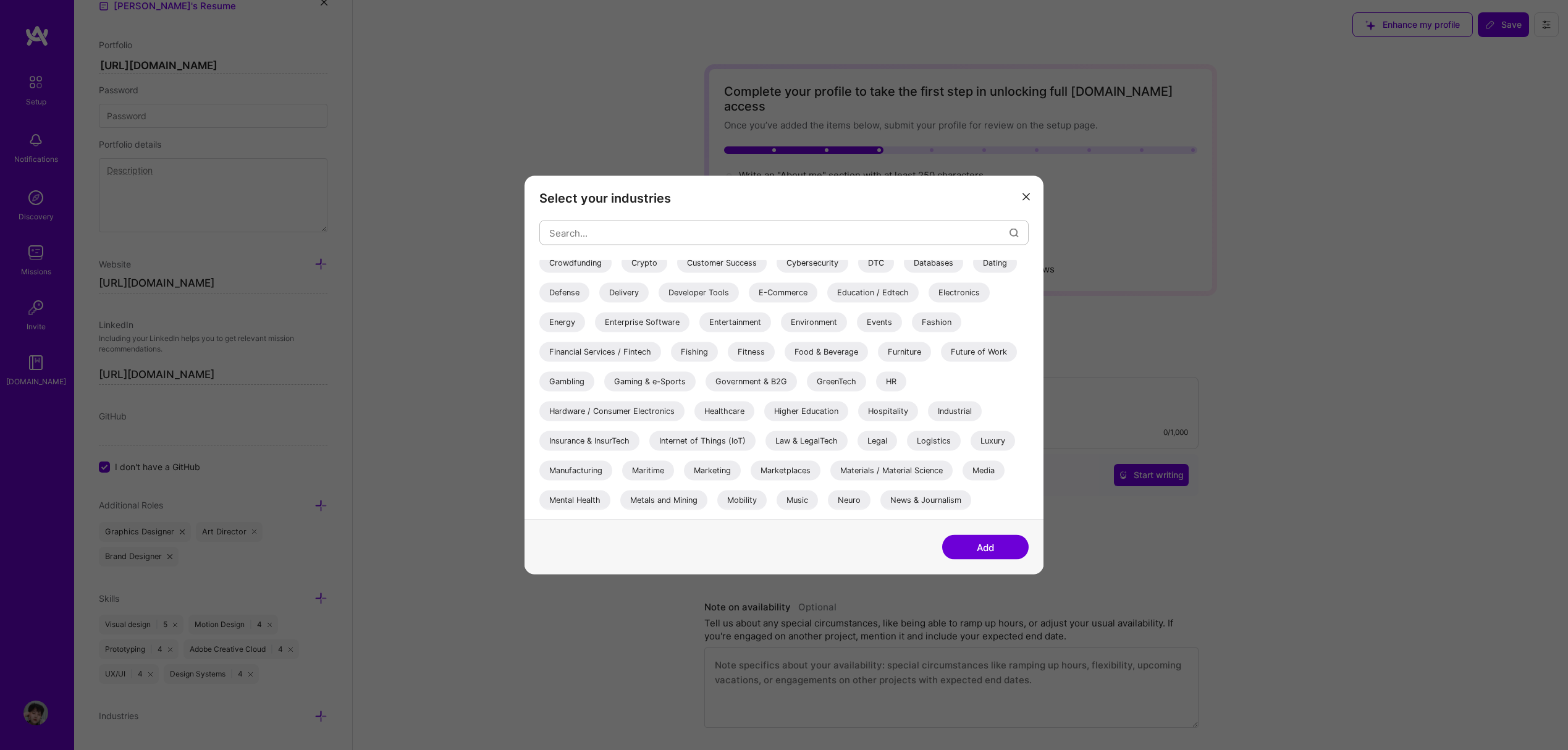
scroll to position [216, 0]
click at [713, 470] on div "Marketing" at bounding box center [713, 469] width 57 height 20
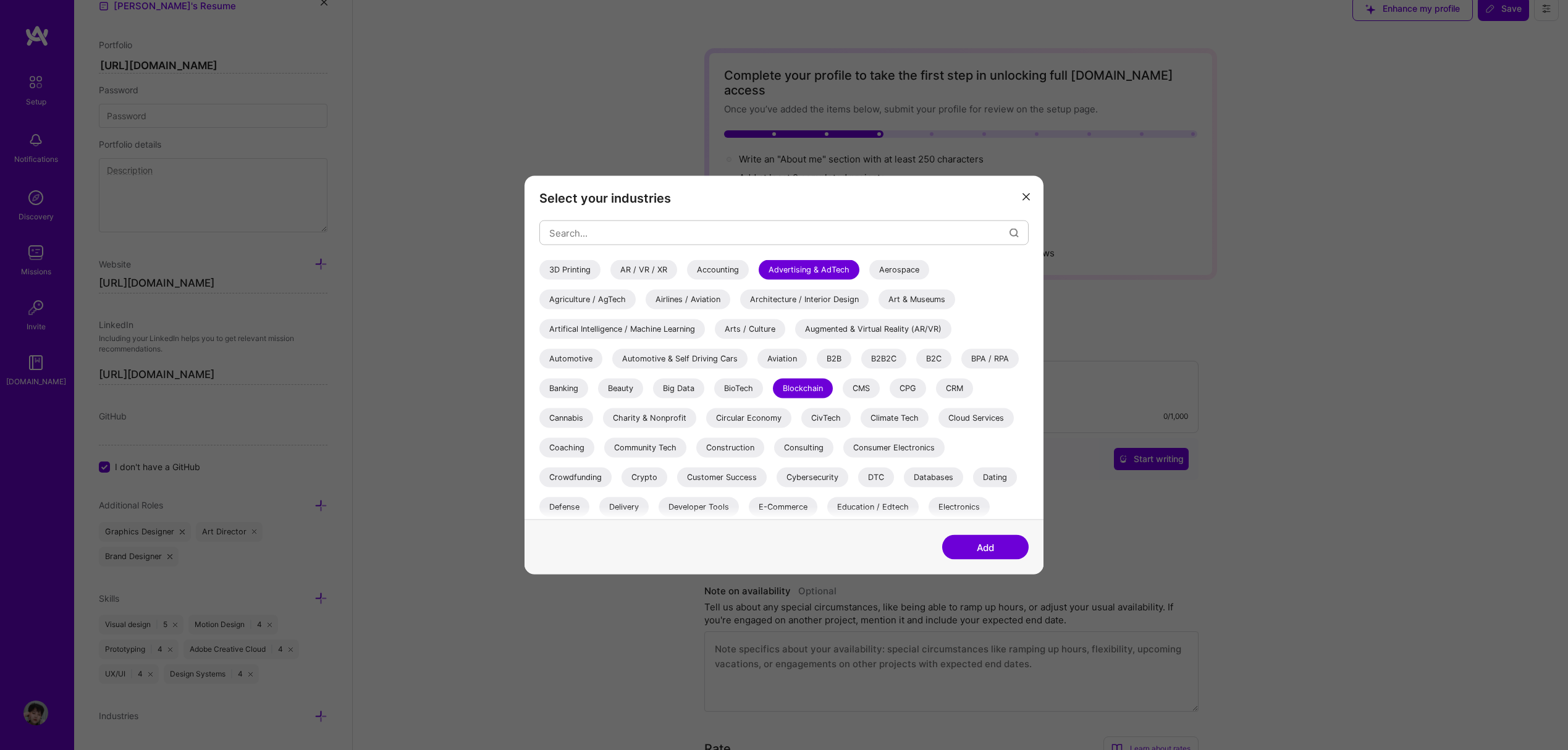
scroll to position [14, 0]
click at [758, 328] on div "Arts / Culture" at bounding box center [750, 329] width 70 height 20
click at [813, 384] on div "Blockchain" at bounding box center [803, 389] width 60 height 20
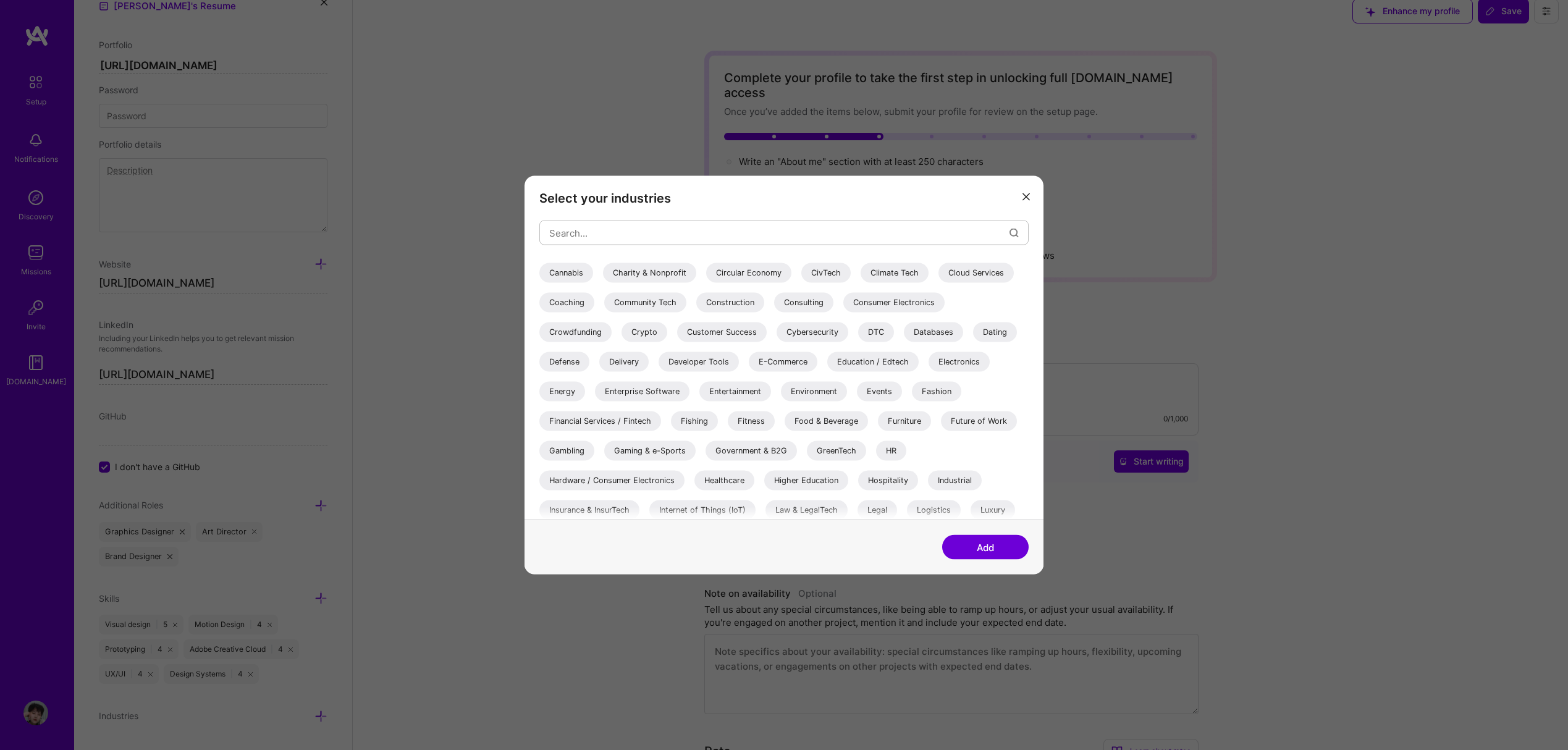
scroll to position [223, 0]
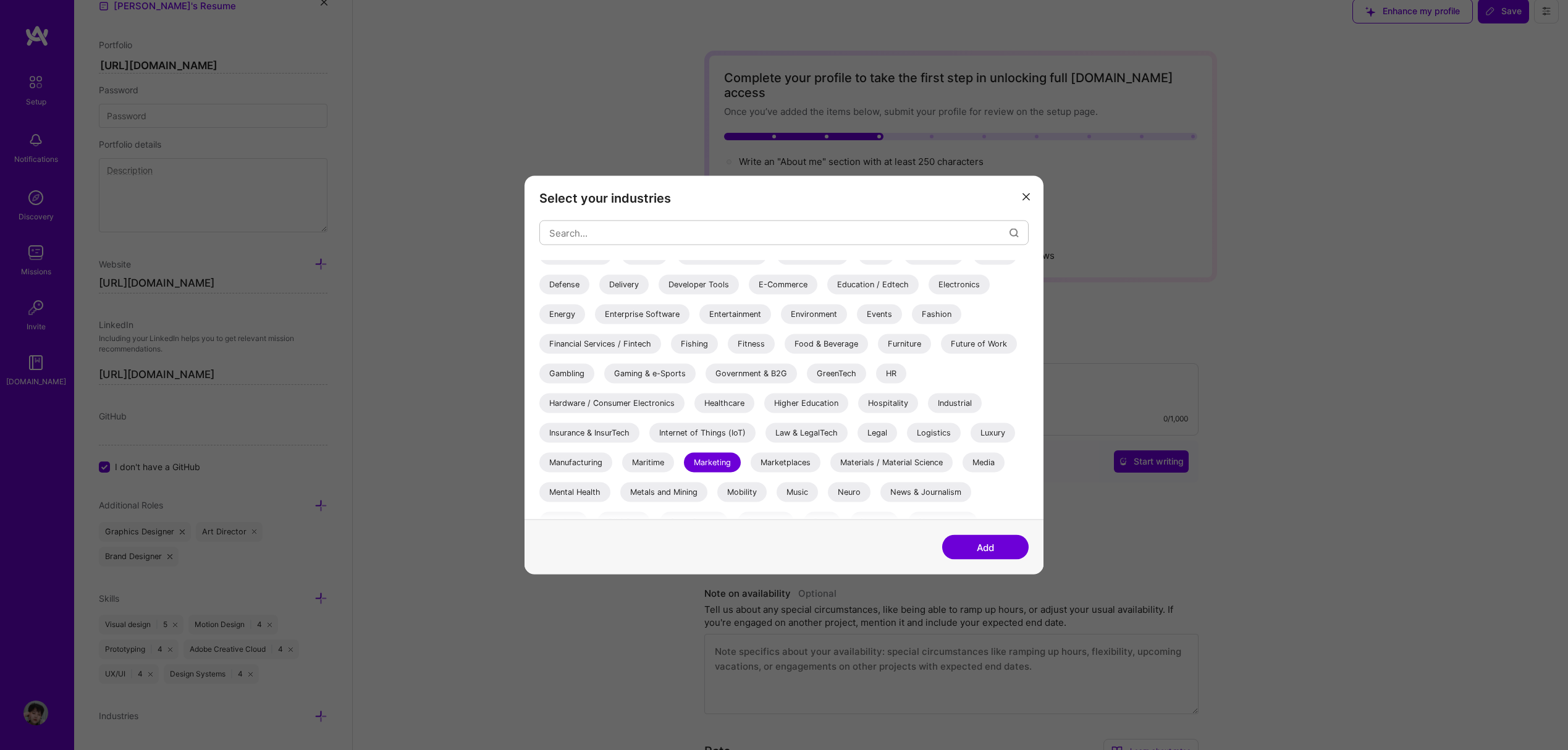
click at [957, 545] on button "Add" at bounding box center [985, 548] width 87 height 25
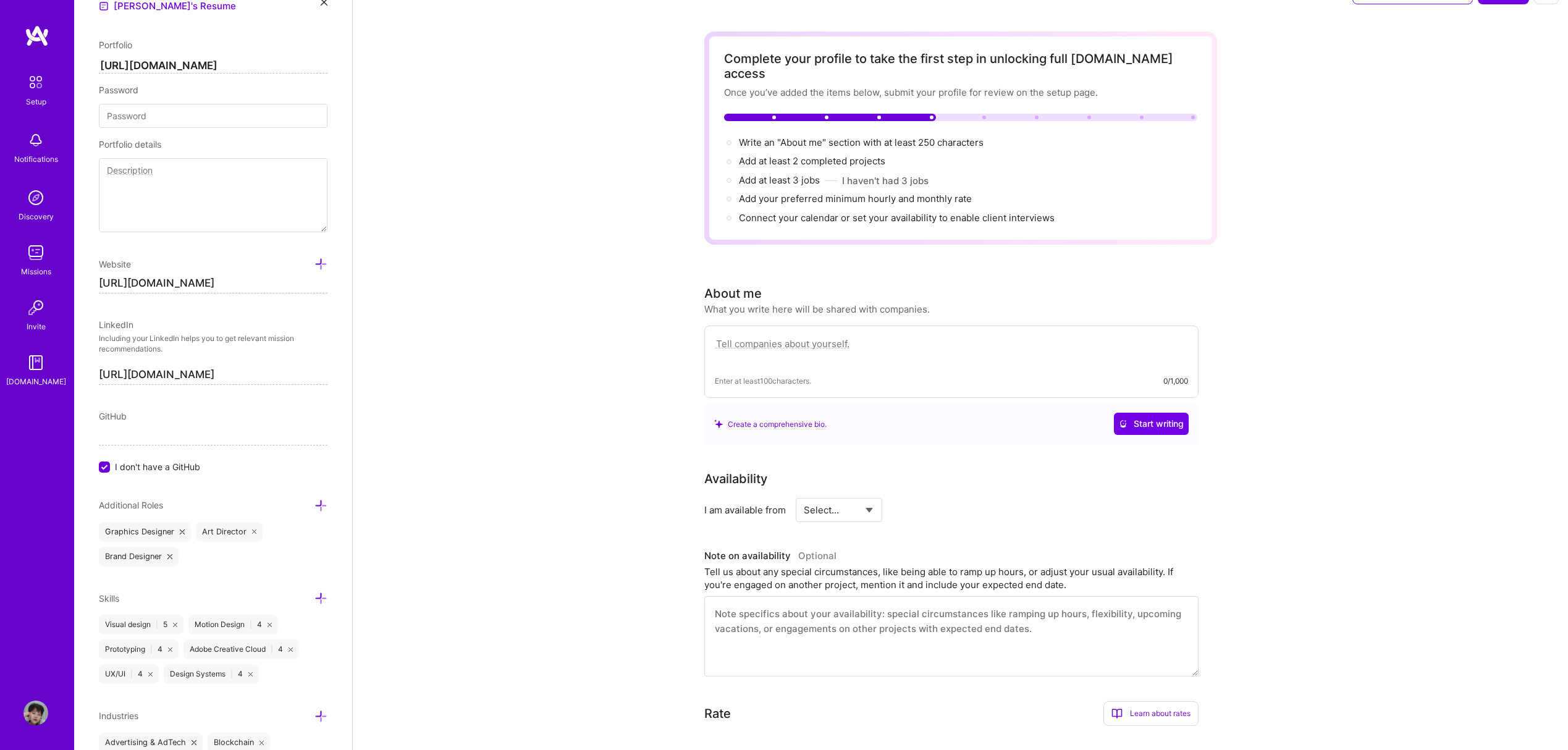
scroll to position [0, 0]
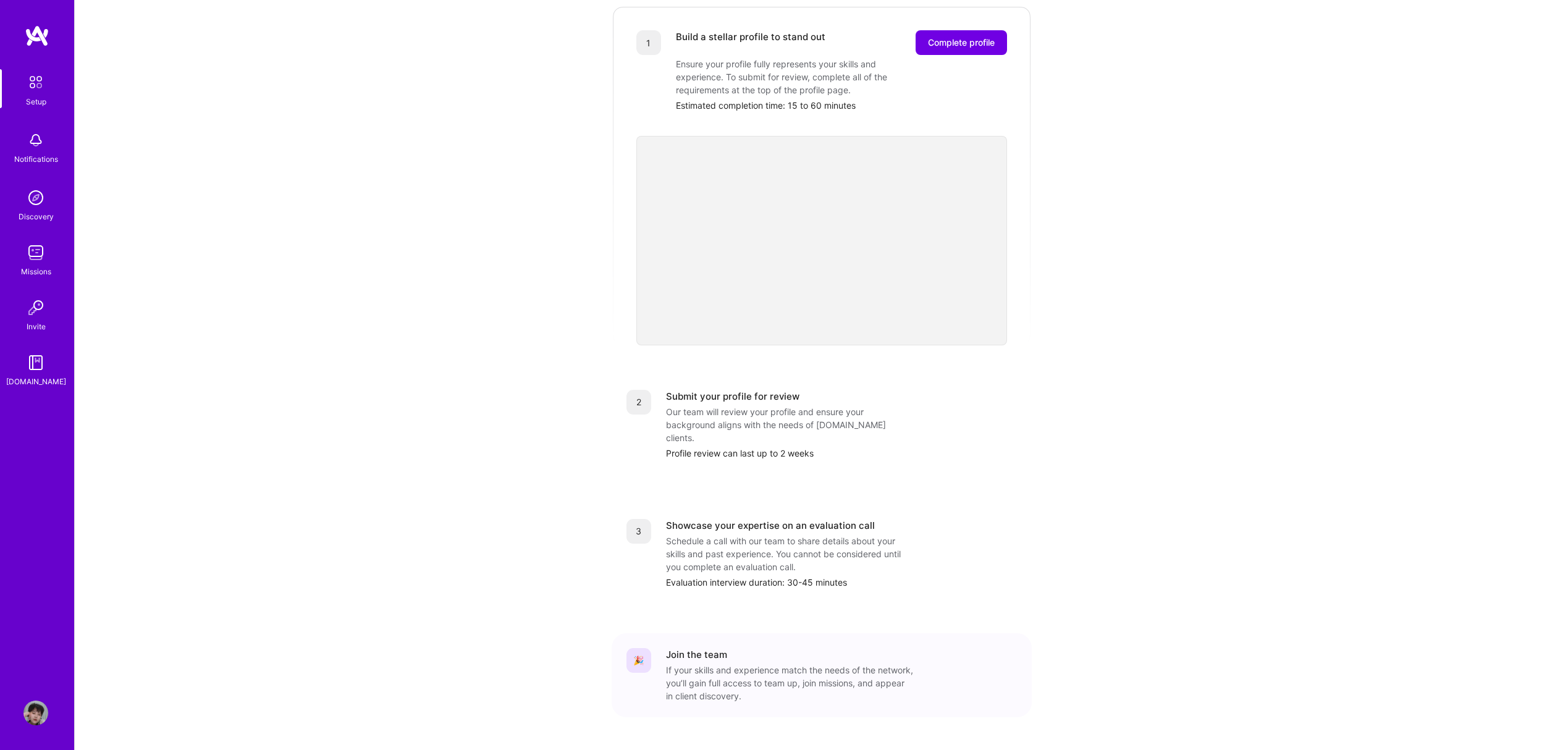
scroll to position [167, 0]
